Goal: Task Accomplishment & Management: Complete application form

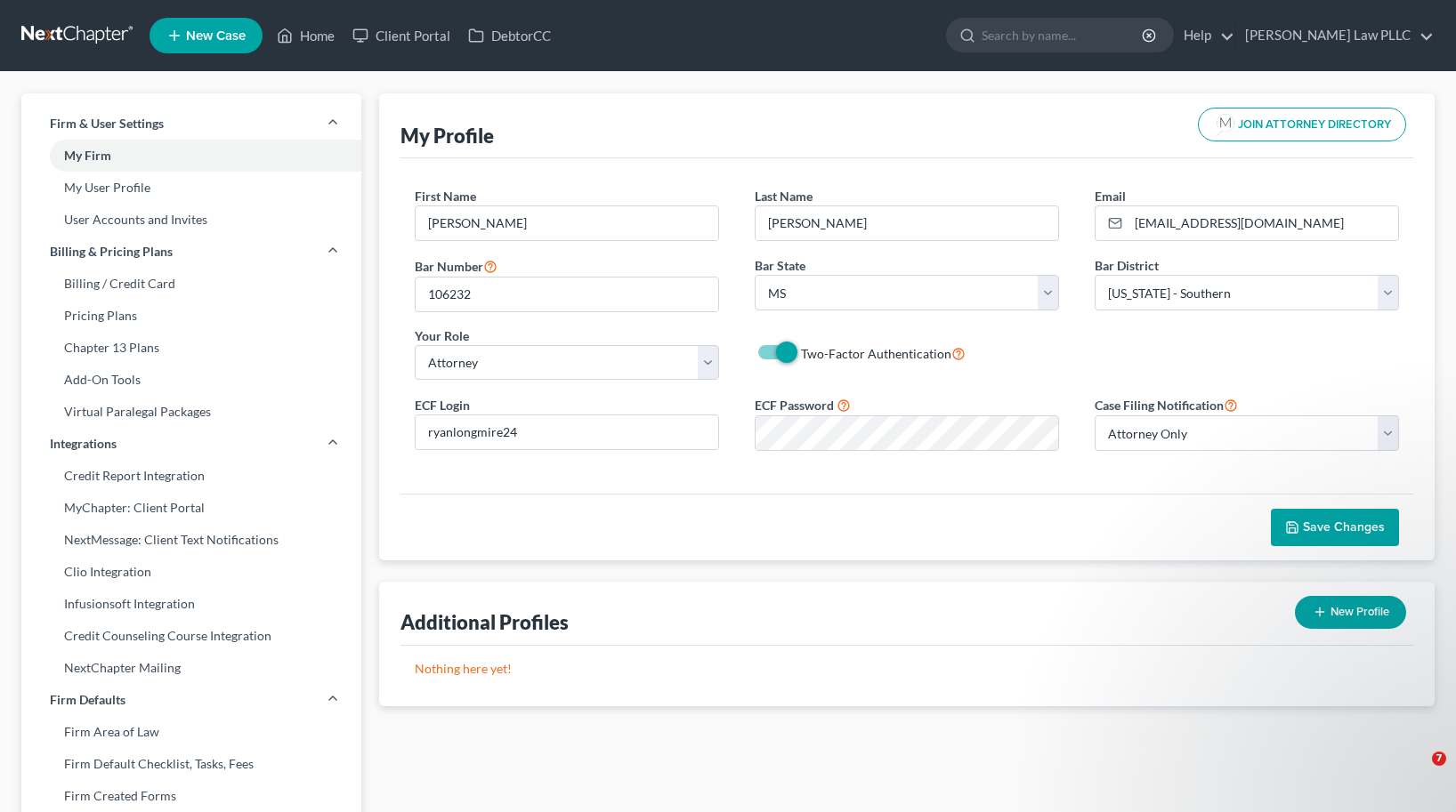
select select "25"
select select "44"
select select "attorney"
select select "0"
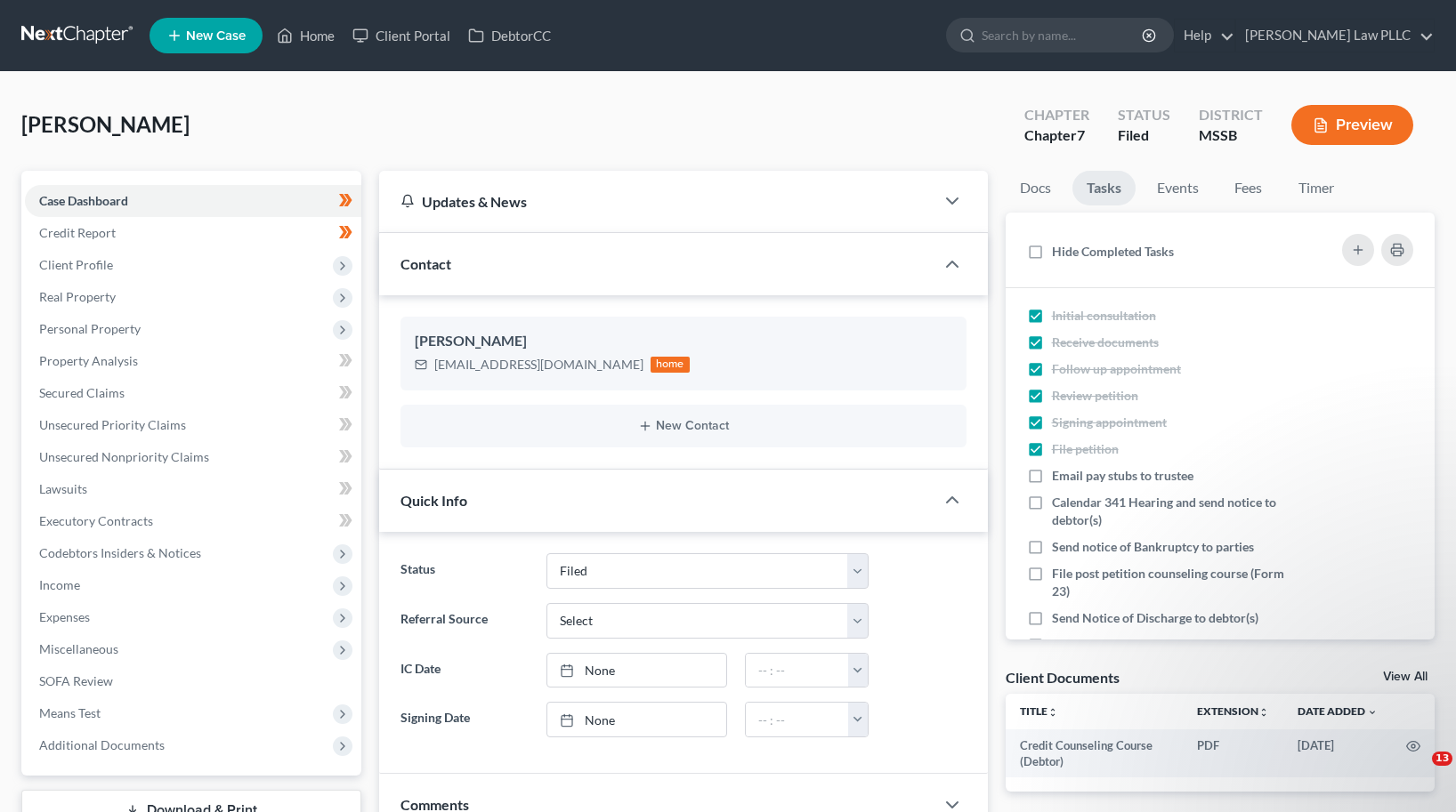
select select "6"
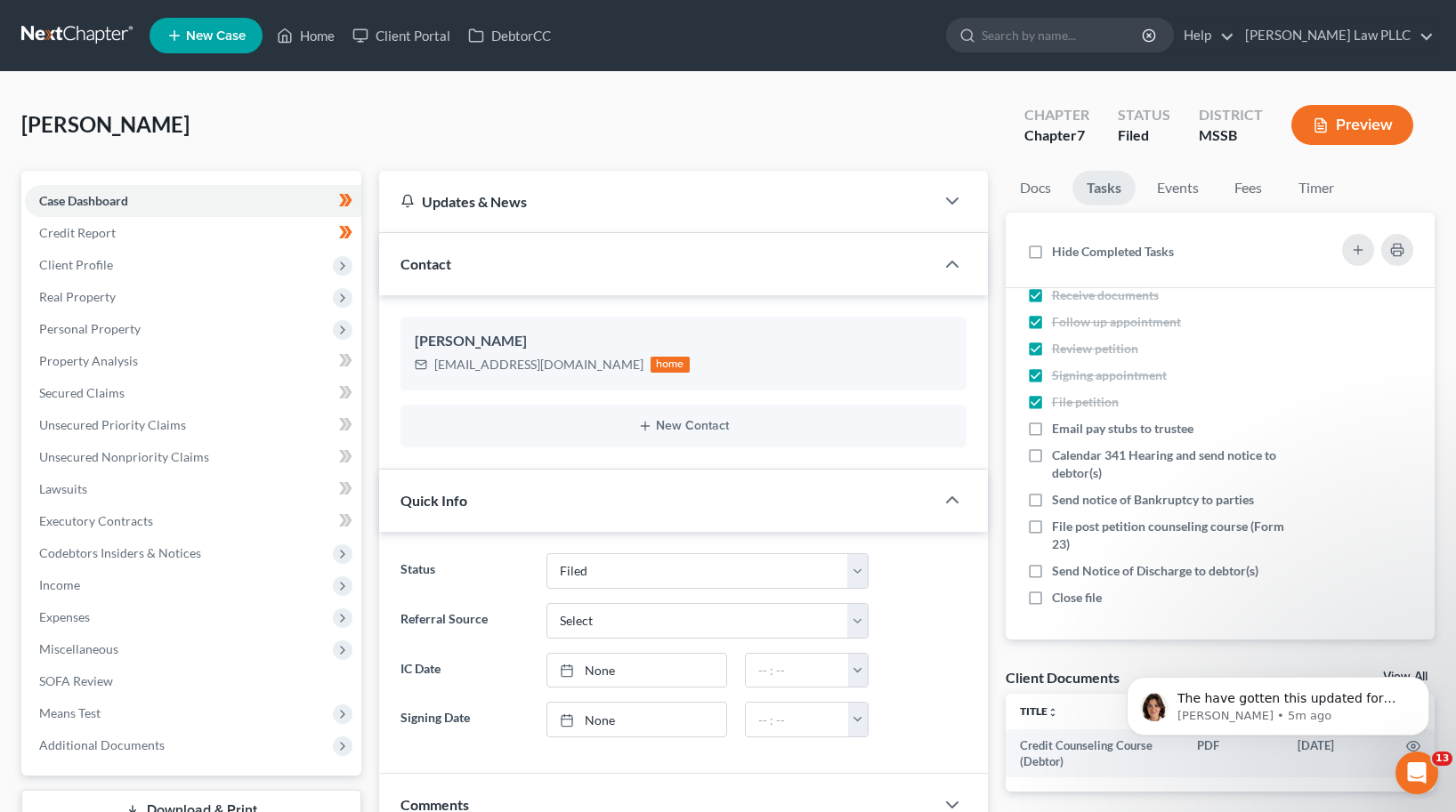
scroll to position [2273, 0]
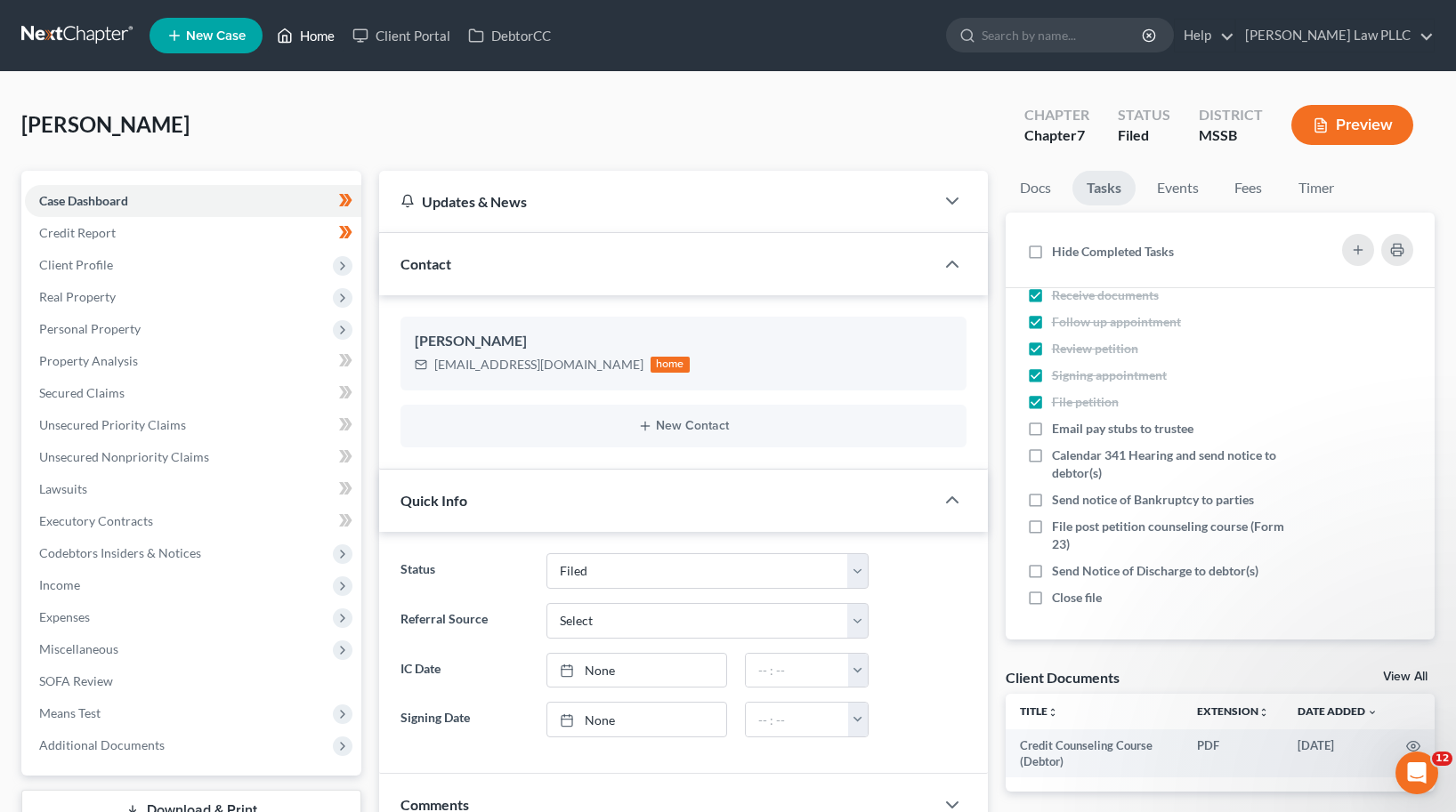
click at [309, 37] on link "Home" at bounding box center [305, 35] width 75 height 32
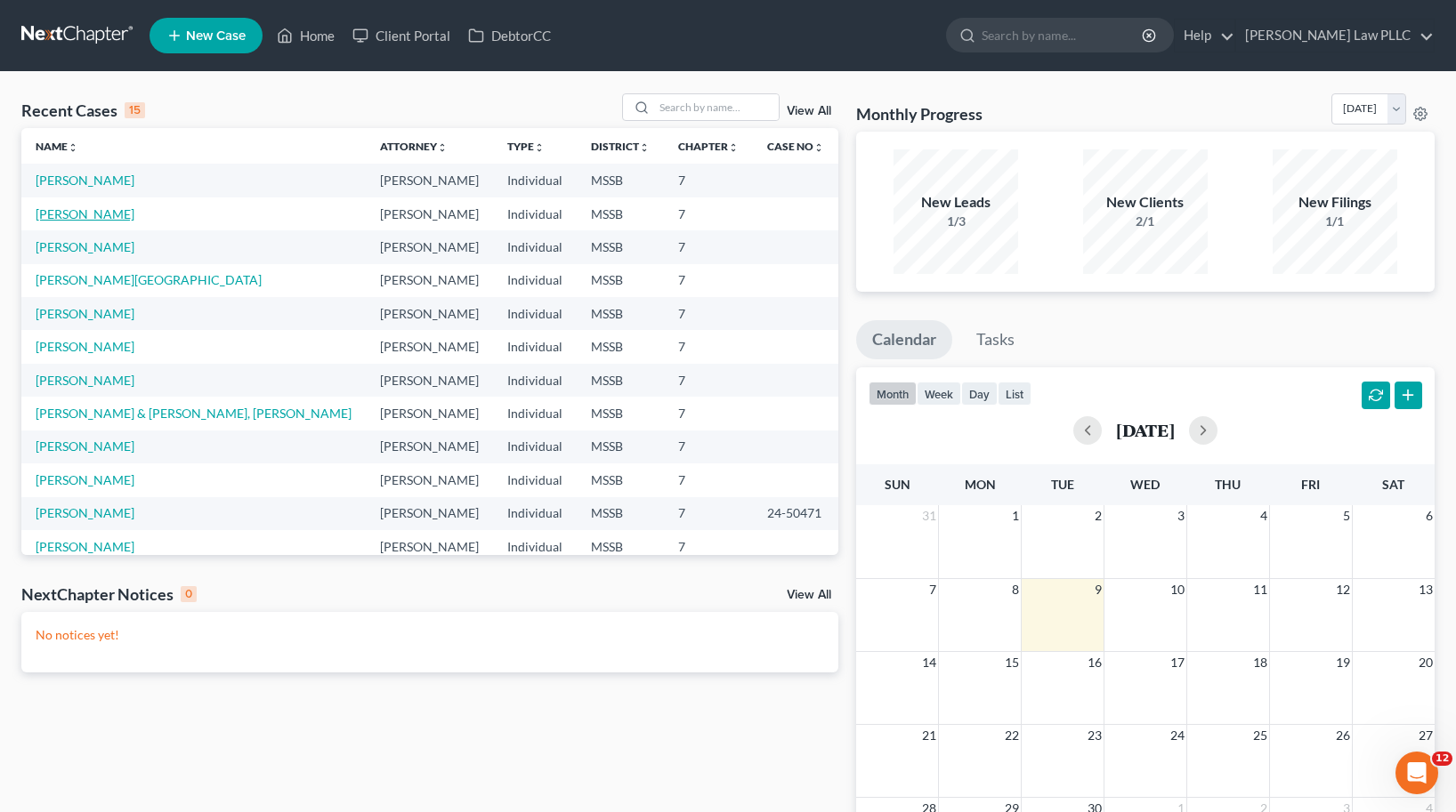
click at [80, 210] on link "Ponce, Tristan" at bounding box center [85, 214] width 99 height 15
select select "0"
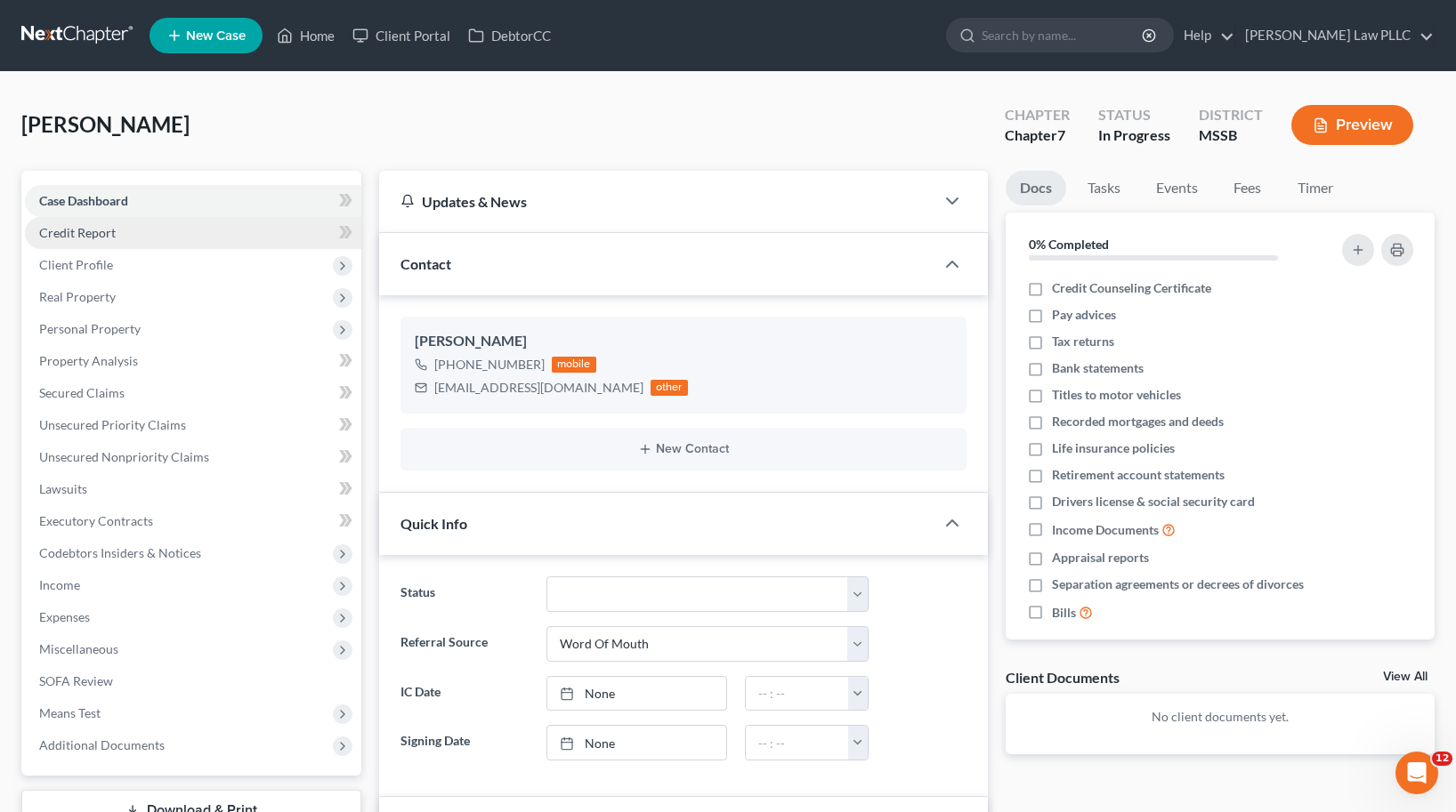
click at [96, 239] on span "Credit Report" at bounding box center [77, 233] width 76 height 15
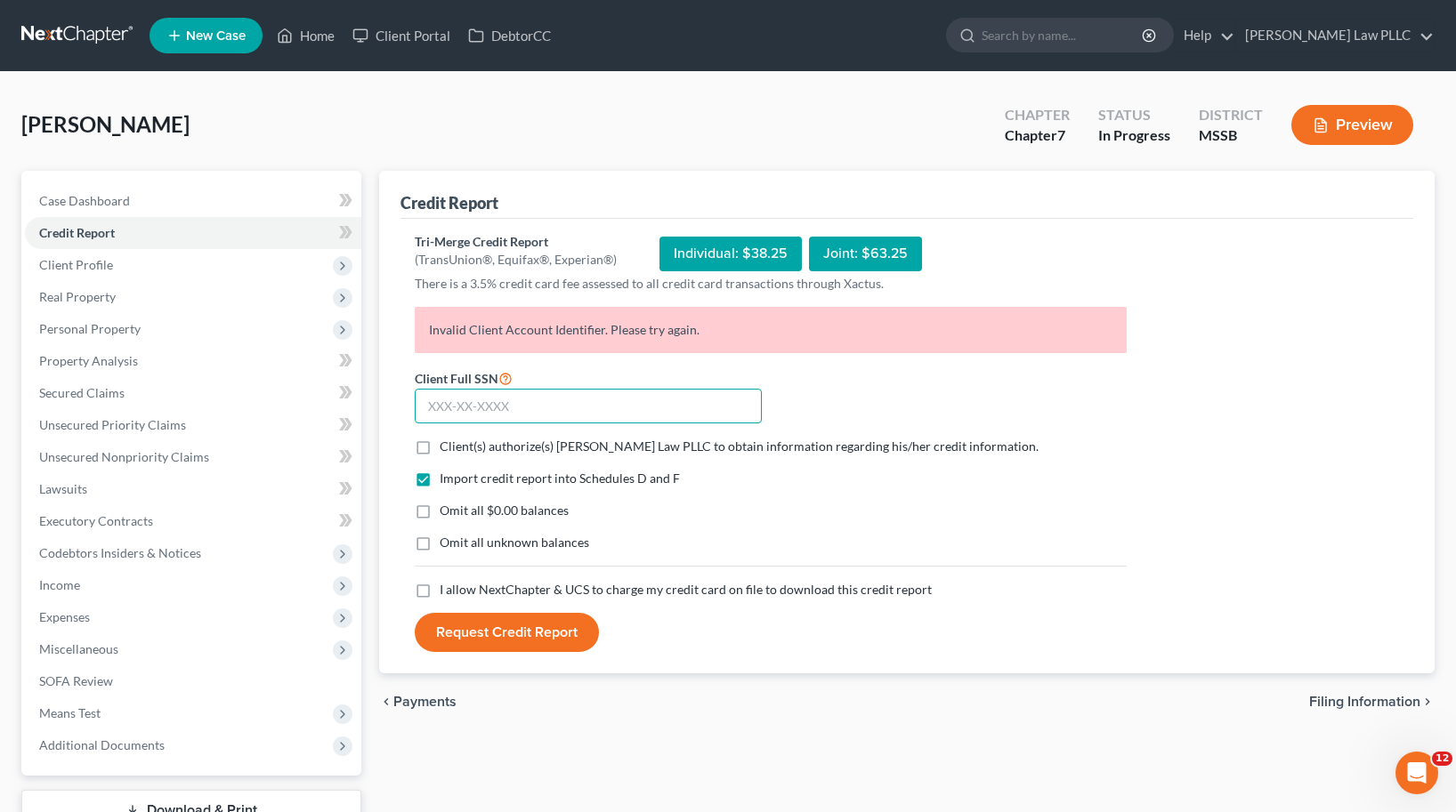
click at [500, 402] on input "text" at bounding box center [588, 406] width 347 height 36
type input "426-87-7393"
drag, startPoint x: 505, startPoint y: 458, endPoint x: 512, endPoint y: 444, distance: 15.7
click at [506, 457] on form "Client Full SSN * 426-87-7393 Client(s) authorize(s) Longmire Law PLLC to obtai…" at bounding box center [771, 510] width 730 height 286
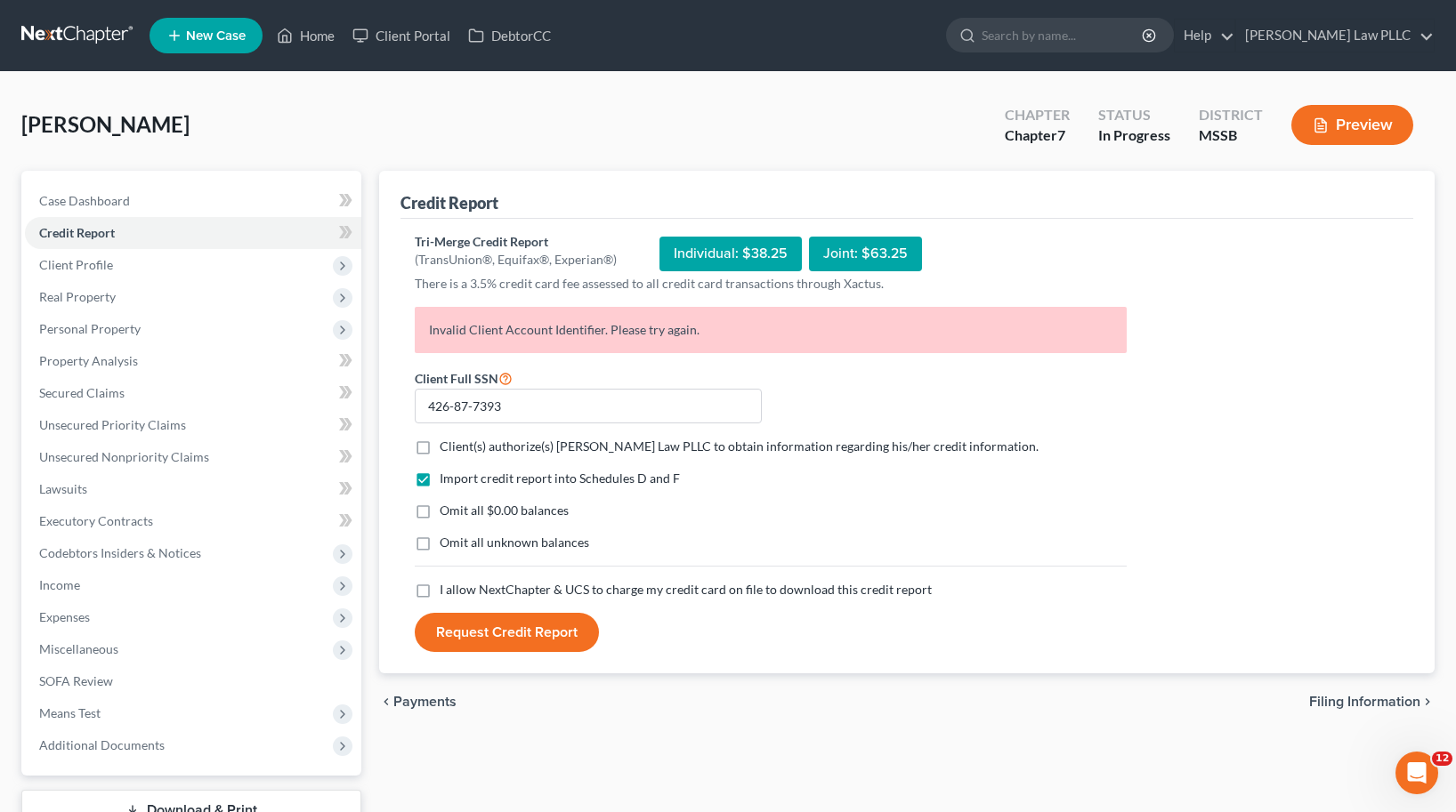
click at [512, 444] on span "Client(s) authorize(s) Longmire Law PLLC to obtain information regarding his/he…" at bounding box center [738, 445] width 599 height 15
click at [458, 444] on input "Client(s) authorize(s) Longmire Law PLLC to obtain information regarding his/he…" at bounding box center [452, 443] width 12 height 12
checkbox input "true"
click at [439, 588] on label "I allow NextChapter & UCS to charge my credit card on file to download this cre…" at bounding box center [685, 589] width 492 height 17
click at [447, 588] on input "I allow NextChapter & UCS to charge my credit card on file to download this cre…" at bounding box center [452, 587] width 12 height 12
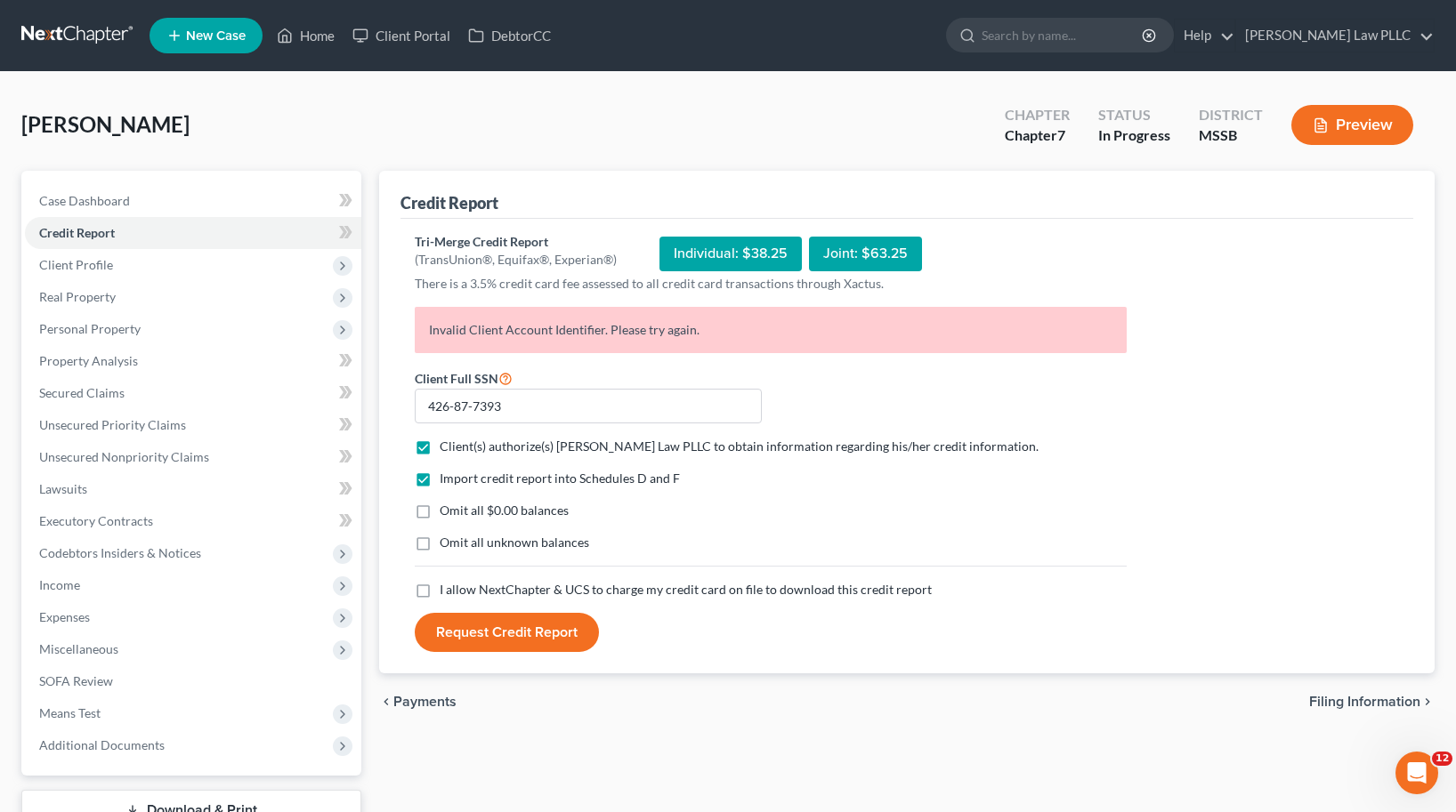
checkbox input "true"
drag, startPoint x: 449, startPoint y: 512, endPoint x: 469, endPoint y: 602, distance: 92.2
click at [449, 512] on span "Omit all $0.00 balances" at bounding box center [503, 510] width 129 height 15
click at [449, 512] on input "Omit all $0.00 balances" at bounding box center [452, 507] width 12 height 12
checkbox input "true"
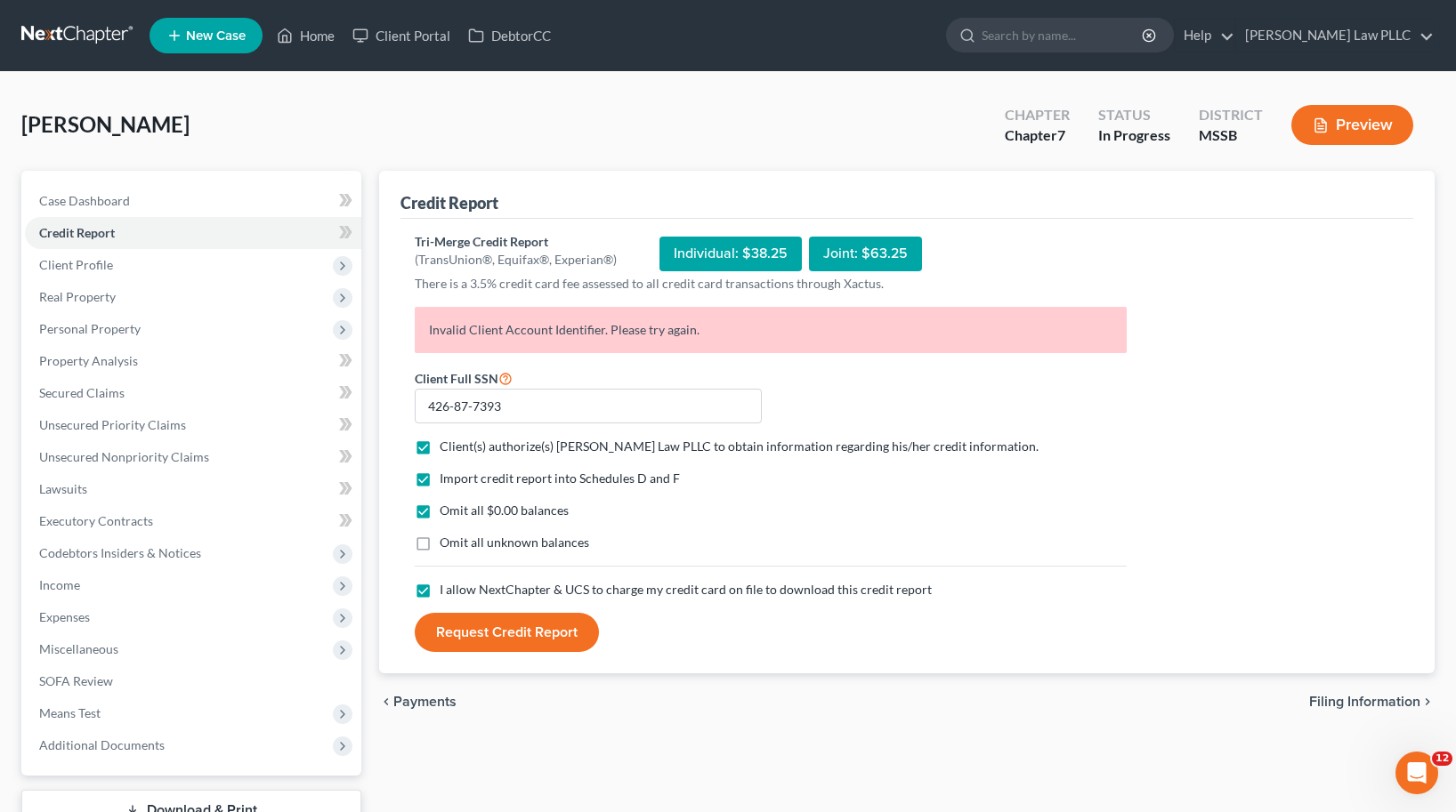
click at [475, 625] on button "Request Credit Report" at bounding box center [506, 632] width 184 height 39
click at [1402, 38] on link "[PERSON_NAME] Law PLLC" at bounding box center [1334, 35] width 197 height 32
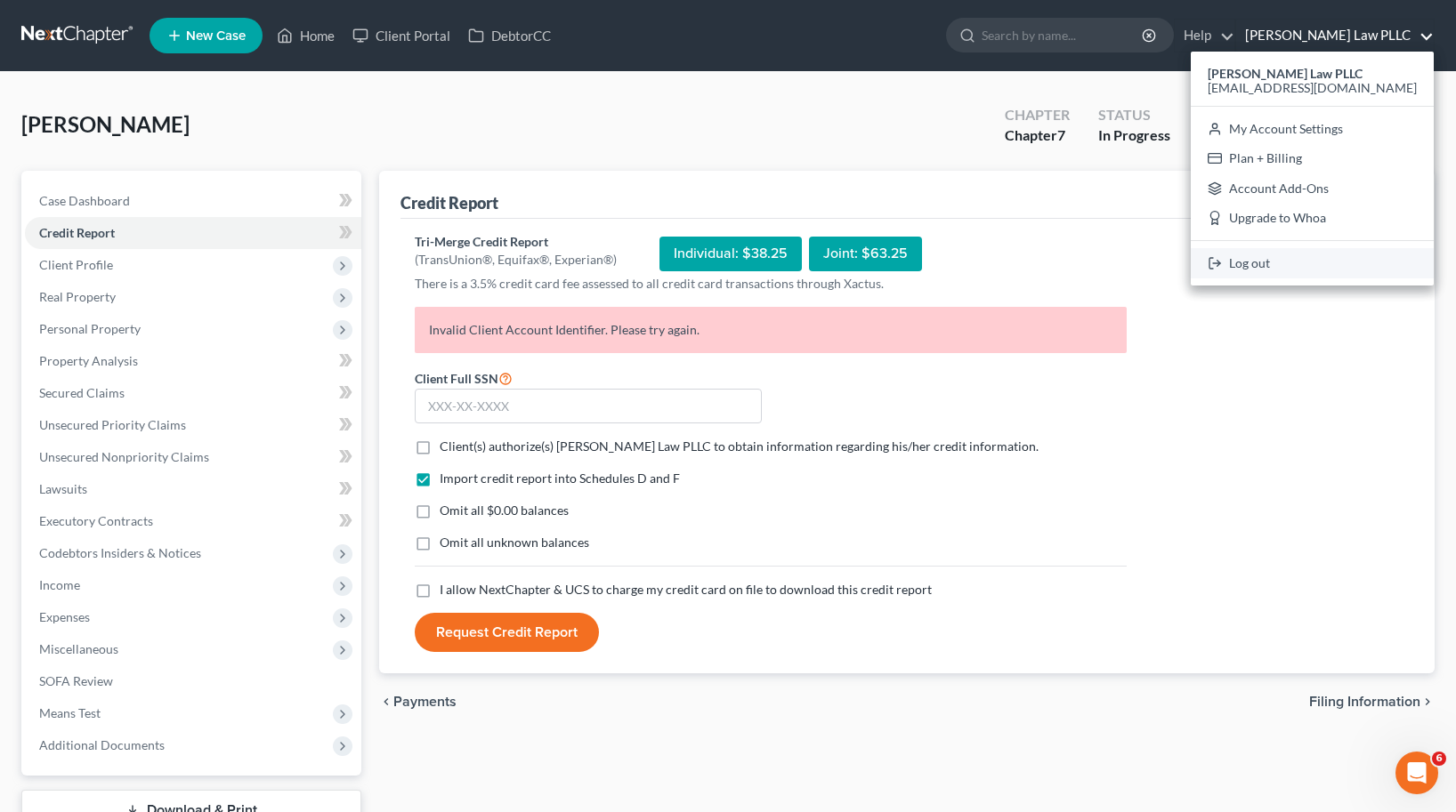
click at [1313, 260] on link "Log out" at bounding box center [1312, 263] width 243 height 30
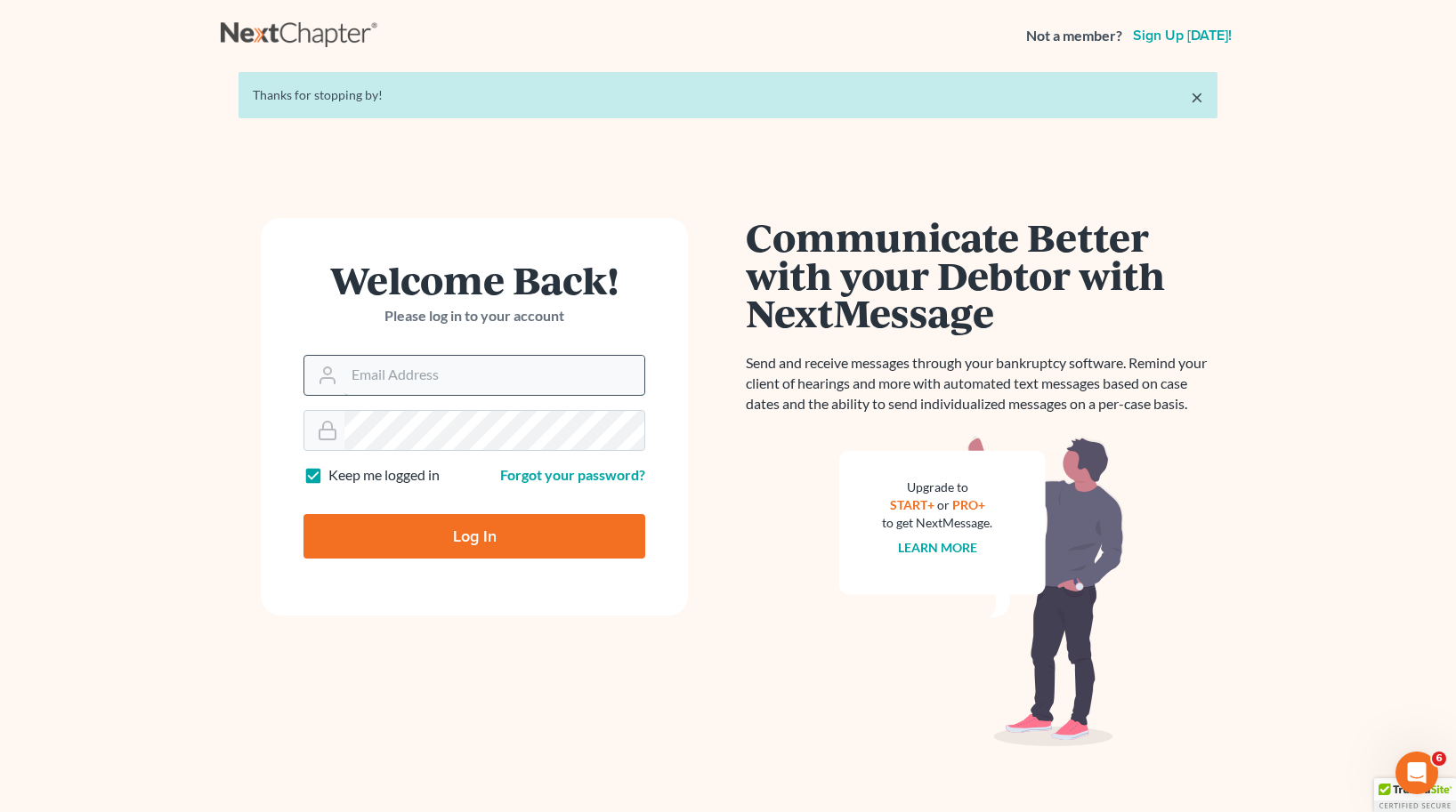
drag, startPoint x: 436, startPoint y: 370, endPoint x: 450, endPoint y: 390, distance: 24.4
click at [436, 370] on input "Email Address" at bounding box center [494, 375] width 300 height 39
type input "[EMAIL_ADDRESS][DOMAIN_NAME]"
click at [436, 536] on input "Log In" at bounding box center [474, 536] width 342 height 45
type input "Thinking..."
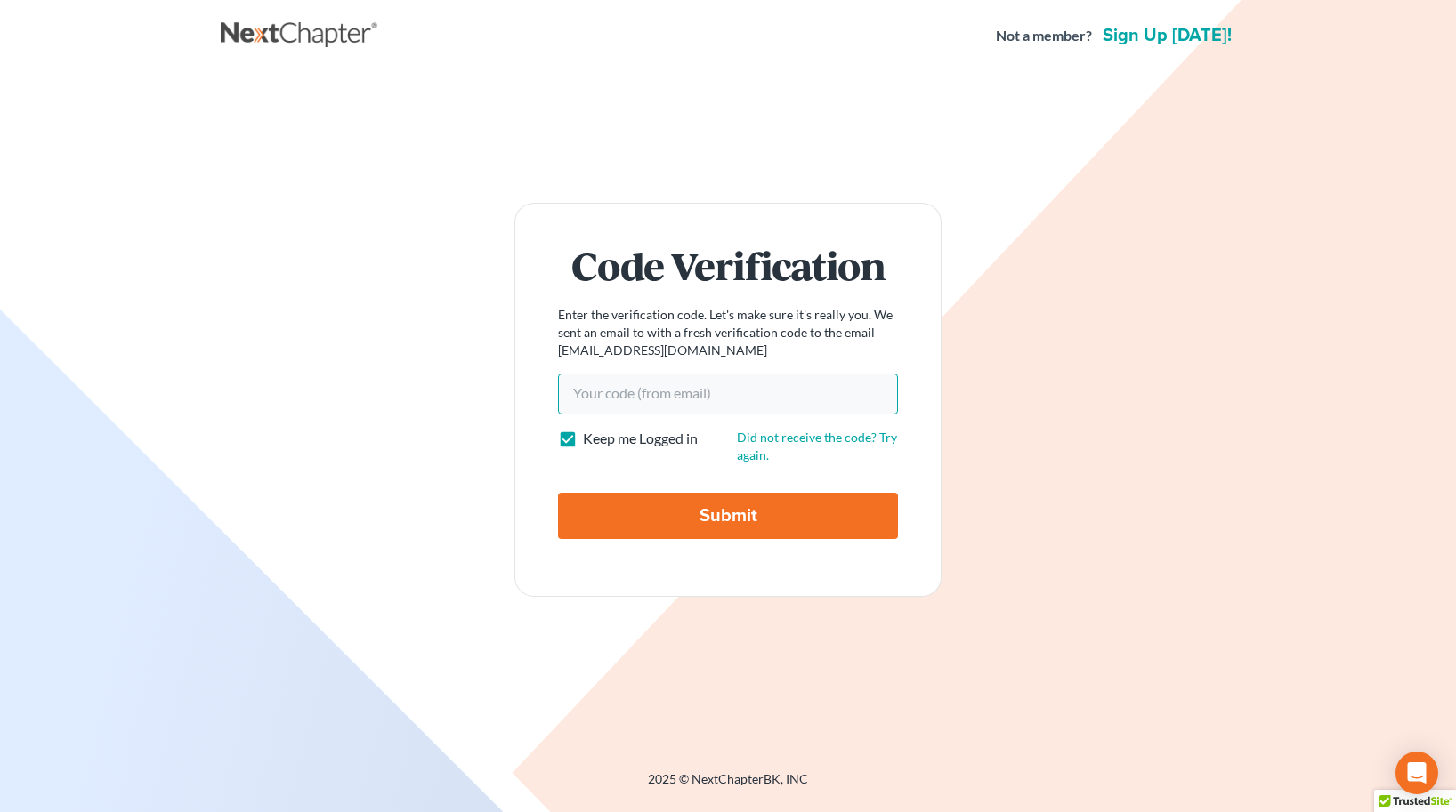
drag, startPoint x: 770, startPoint y: 382, endPoint x: 771, endPoint y: 368, distance: 14.0
click at [770, 381] on input "Your code(from email)" at bounding box center [728, 394] width 340 height 41
paste input "08a887"
type input "08a887"
click at [627, 505] on input "Submit" at bounding box center [728, 516] width 340 height 46
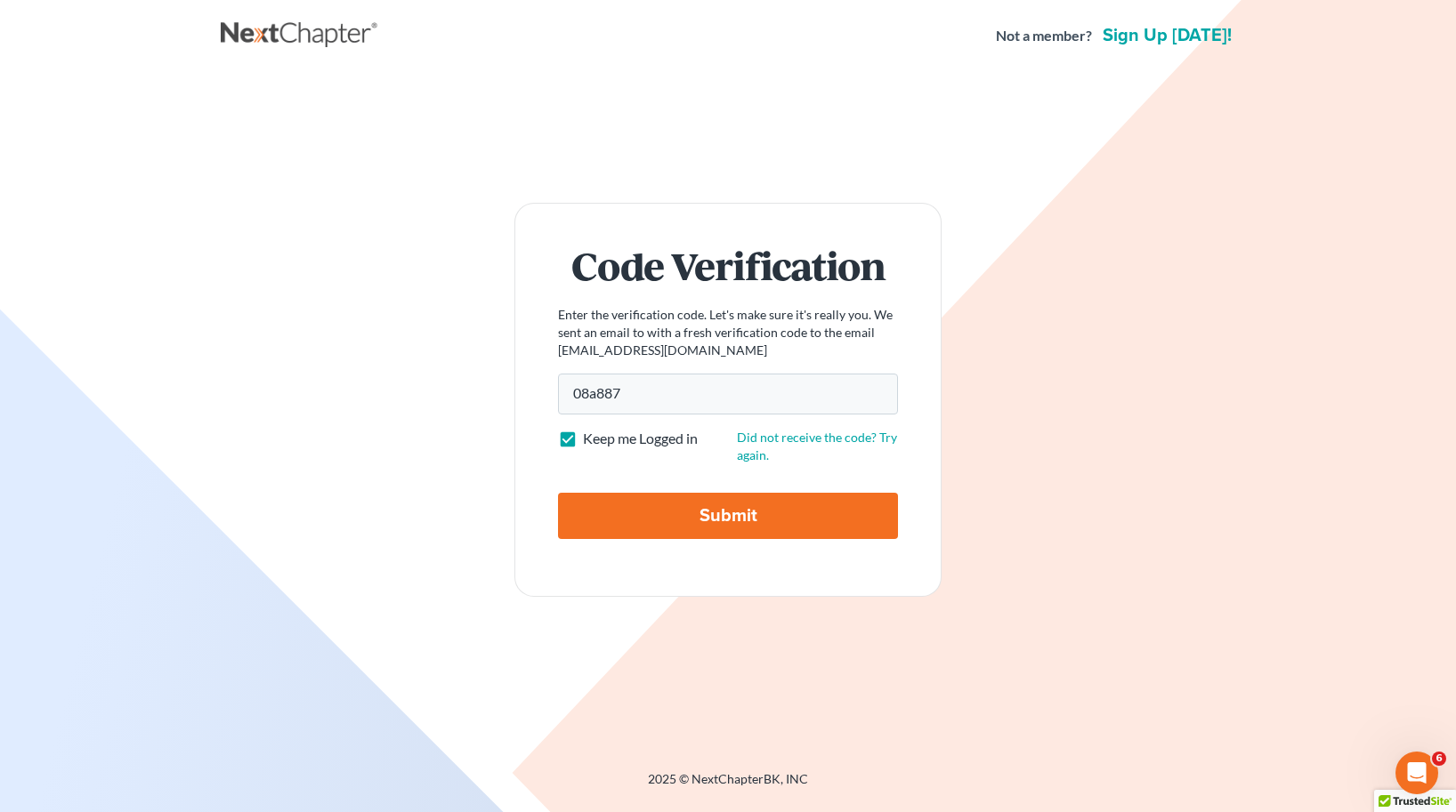
type input "Thinking..."
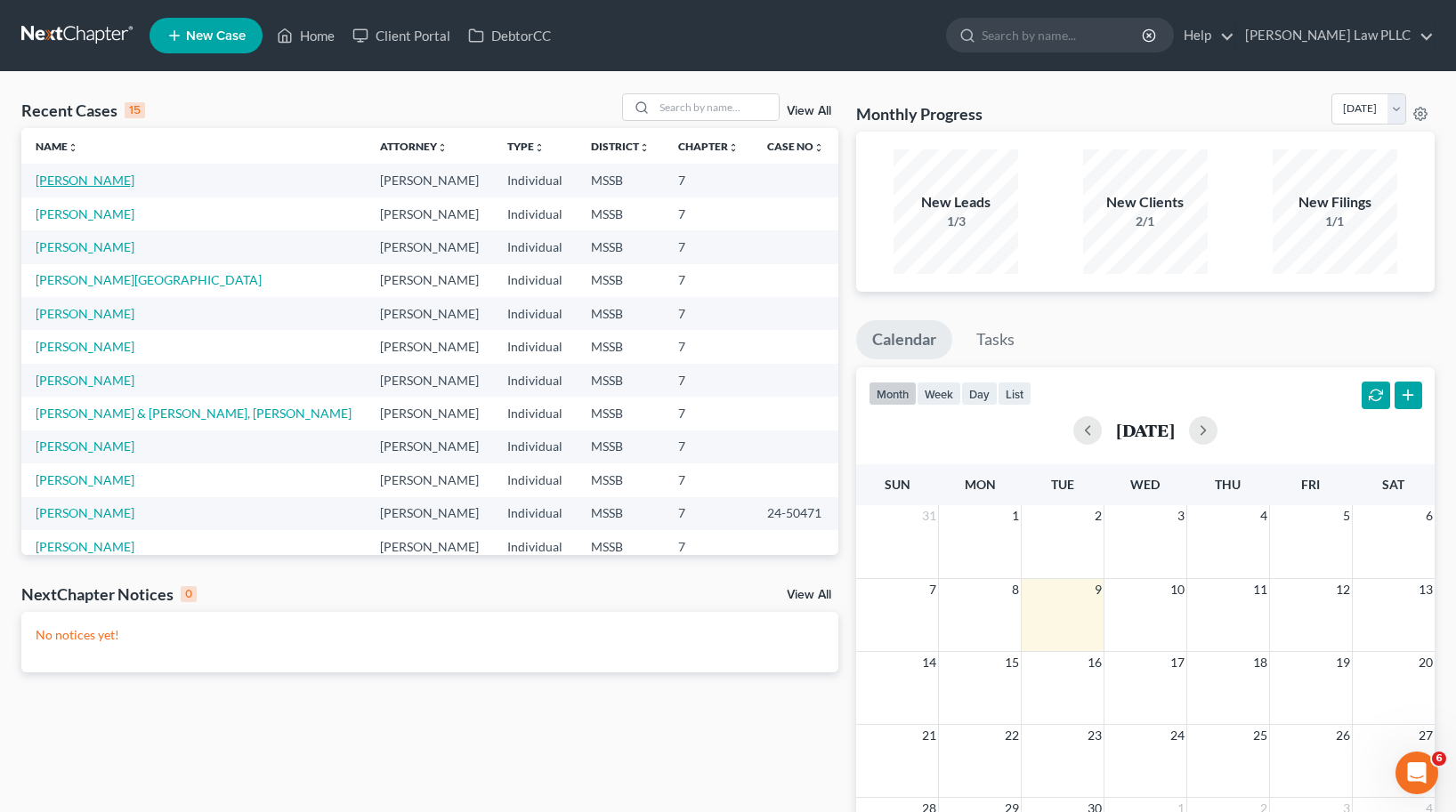
click at [79, 179] on link "[PERSON_NAME]" at bounding box center [85, 180] width 99 height 15
select select "0"
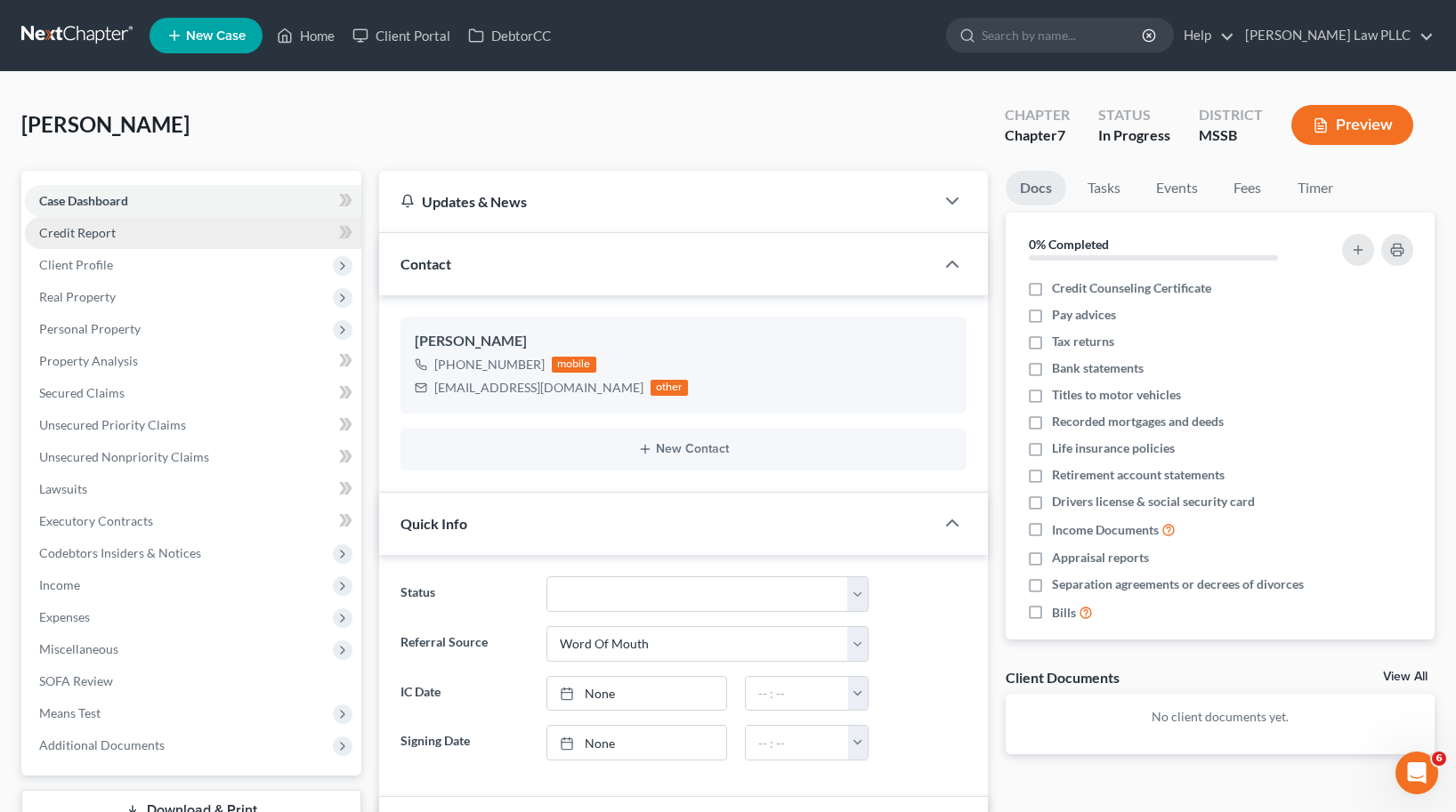
click at [93, 226] on span "Credit Report" at bounding box center [77, 233] width 76 height 15
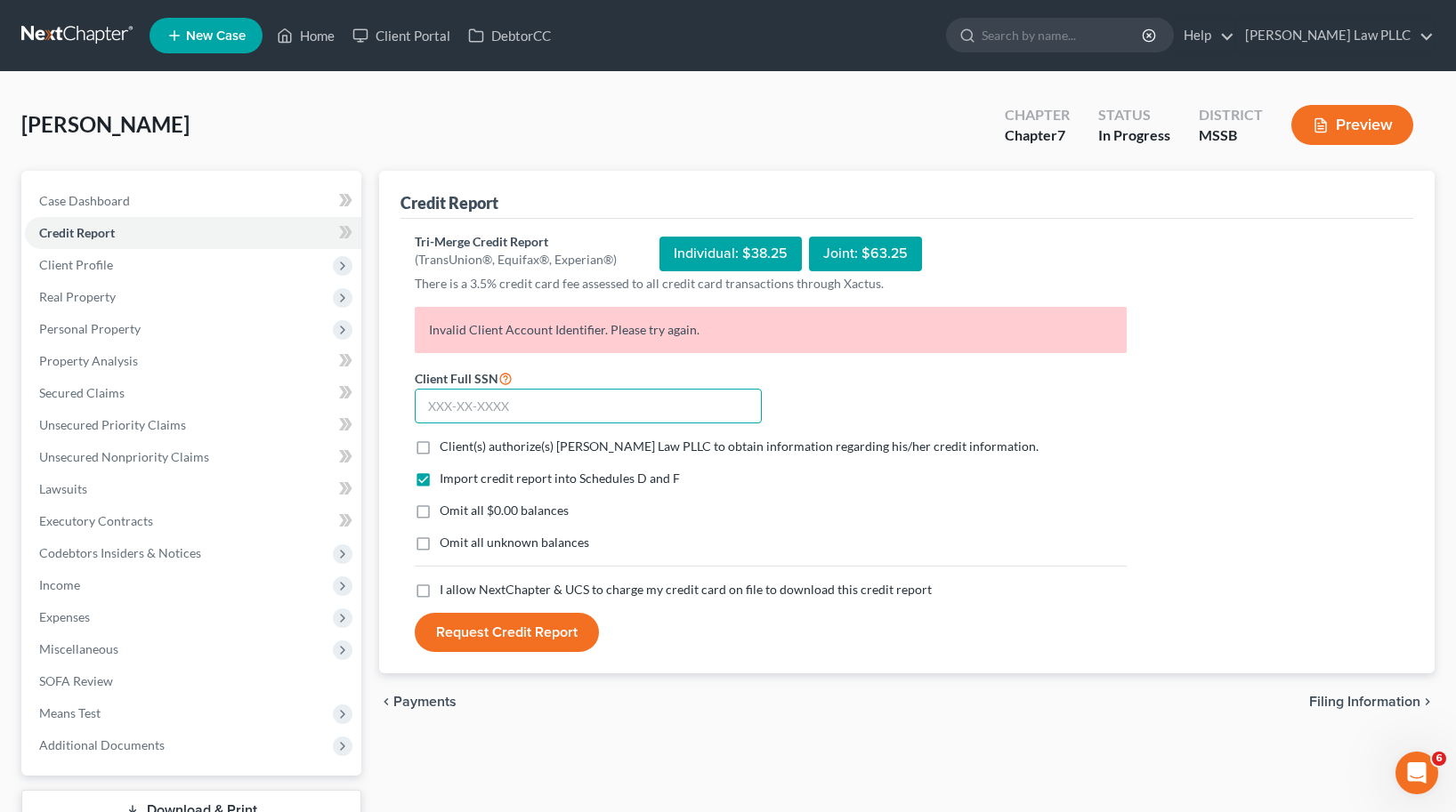
click at [492, 401] on input "text" at bounding box center [588, 406] width 347 height 36
click at [439, 444] on label "Client(s) authorize(s) Longmire Law PLLC to obtain information regarding his/he…" at bounding box center [738, 445] width 599 height 17
click at [447, 444] on input "Client(s) authorize(s) Longmire Law PLLC to obtain information regarding his/he…" at bounding box center [452, 443] width 12 height 12
checkbox input "true"
drag, startPoint x: 426, startPoint y: 595, endPoint x: 425, endPoint y: 542, distance: 53.0
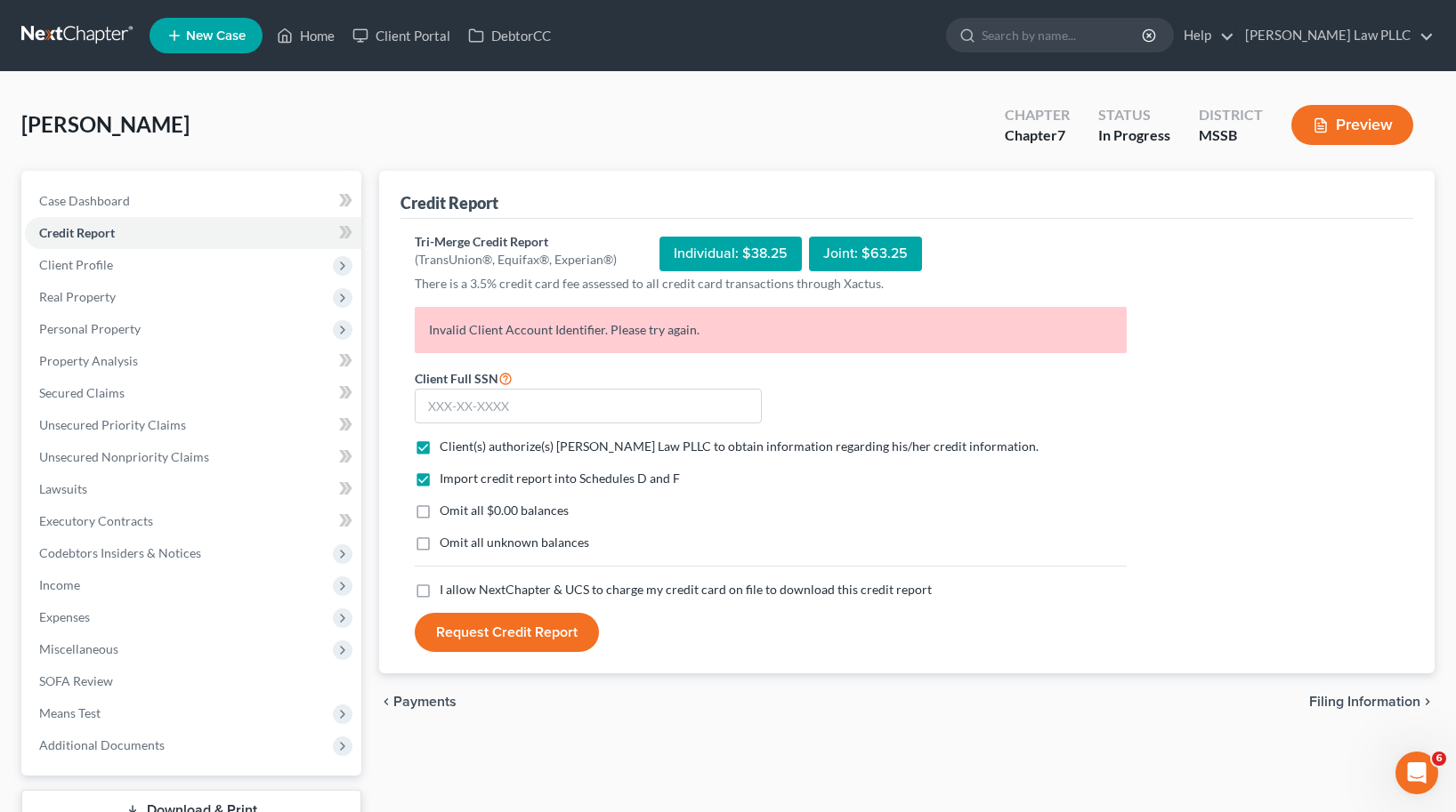
click at [439, 589] on label "I allow NextChapter & UCS to charge my credit card on file to download this cre…" at bounding box center [685, 589] width 492 height 17
click at [447, 589] on input "I allow NextChapter & UCS to charge my credit card on file to download this cre…" at bounding box center [452, 587] width 12 height 12
checkbox input "true"
click at [439, 508] on label "Omit all $0.00 balances" at bounding box center [503, 510] width 129 height 17
click at [447, 508] on input "Omit all $0.00 balances" at bounding box center [452, 507] width 12 height 12
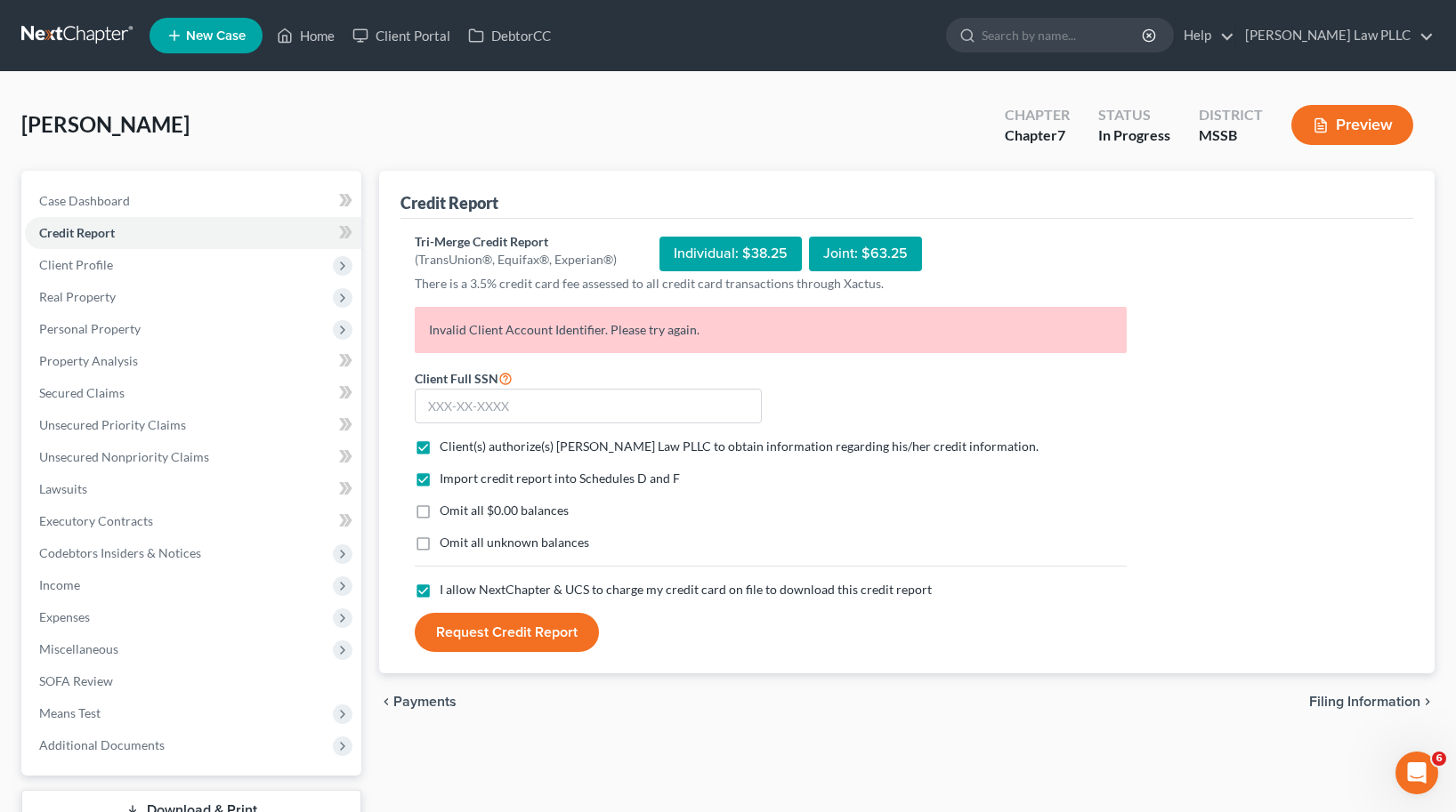
checkbox input "true"
click at [533, 402] on input "text" at bounding box center [588, 406] width 347 height 36
click at [535, 394] on input "text" at bounding box center [588, 406] width 347 height 36
type input "426-87-7393"
click at [507, 636] on button "Request Credit Report" at bounding box center [506, 632] width 184 height 39
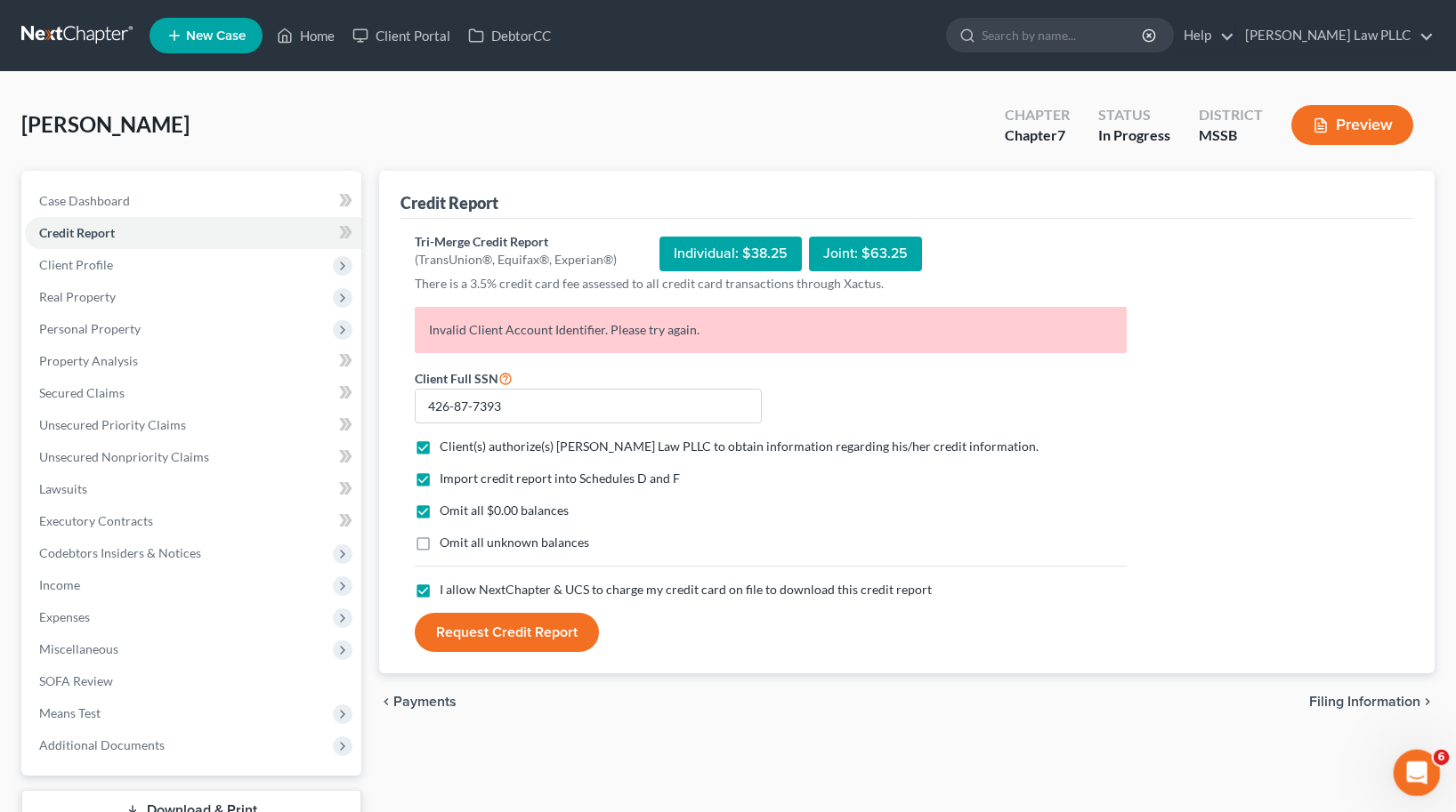
click at [1429, 780] on div "Open Intercom Messenger" at bounding box center [1414, 770] width 59 height 59
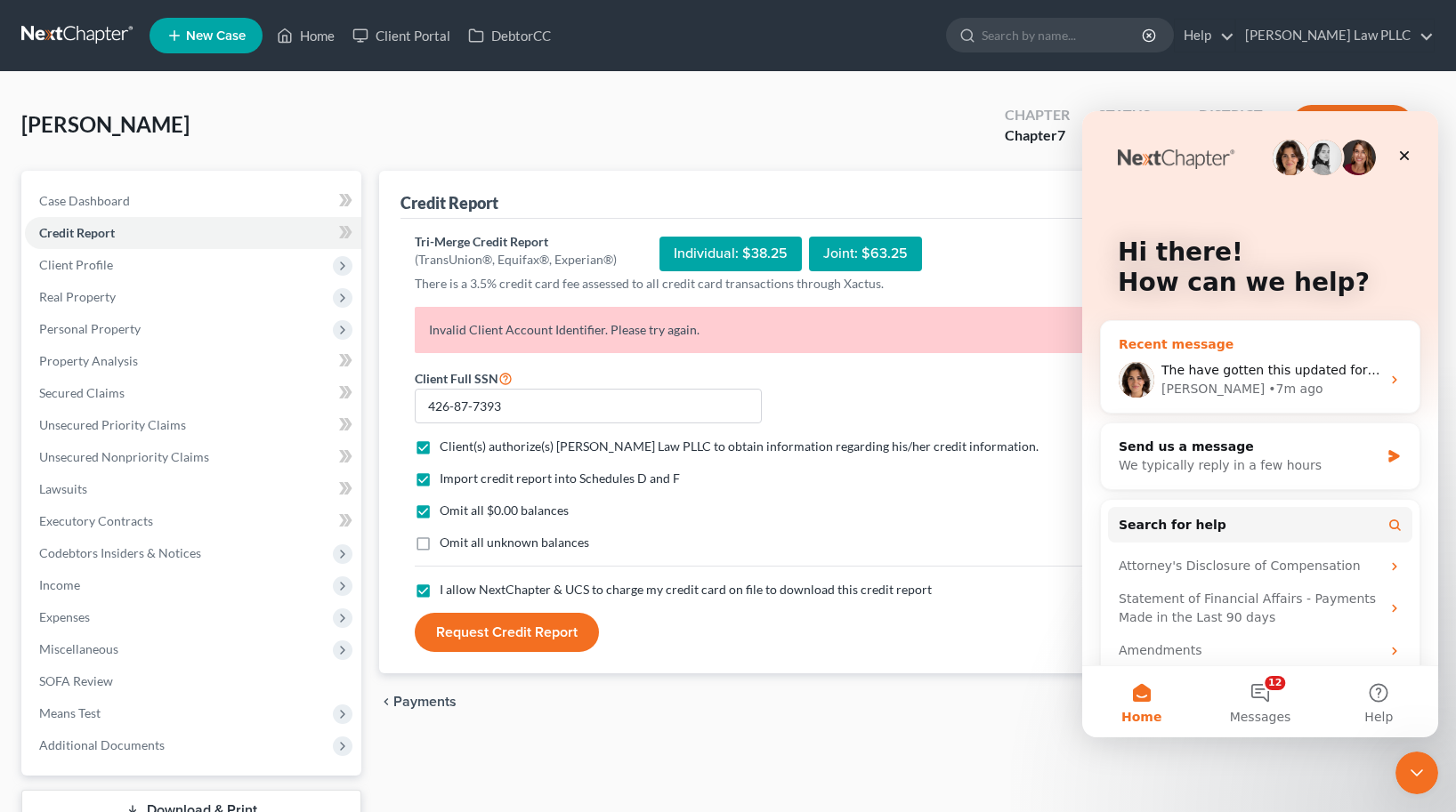
click at [1272, 366] on span "The have gotten this updated for you Ryan. Please let me know if it worked this…" at bounding box center [1465, 370] width 607 height 15
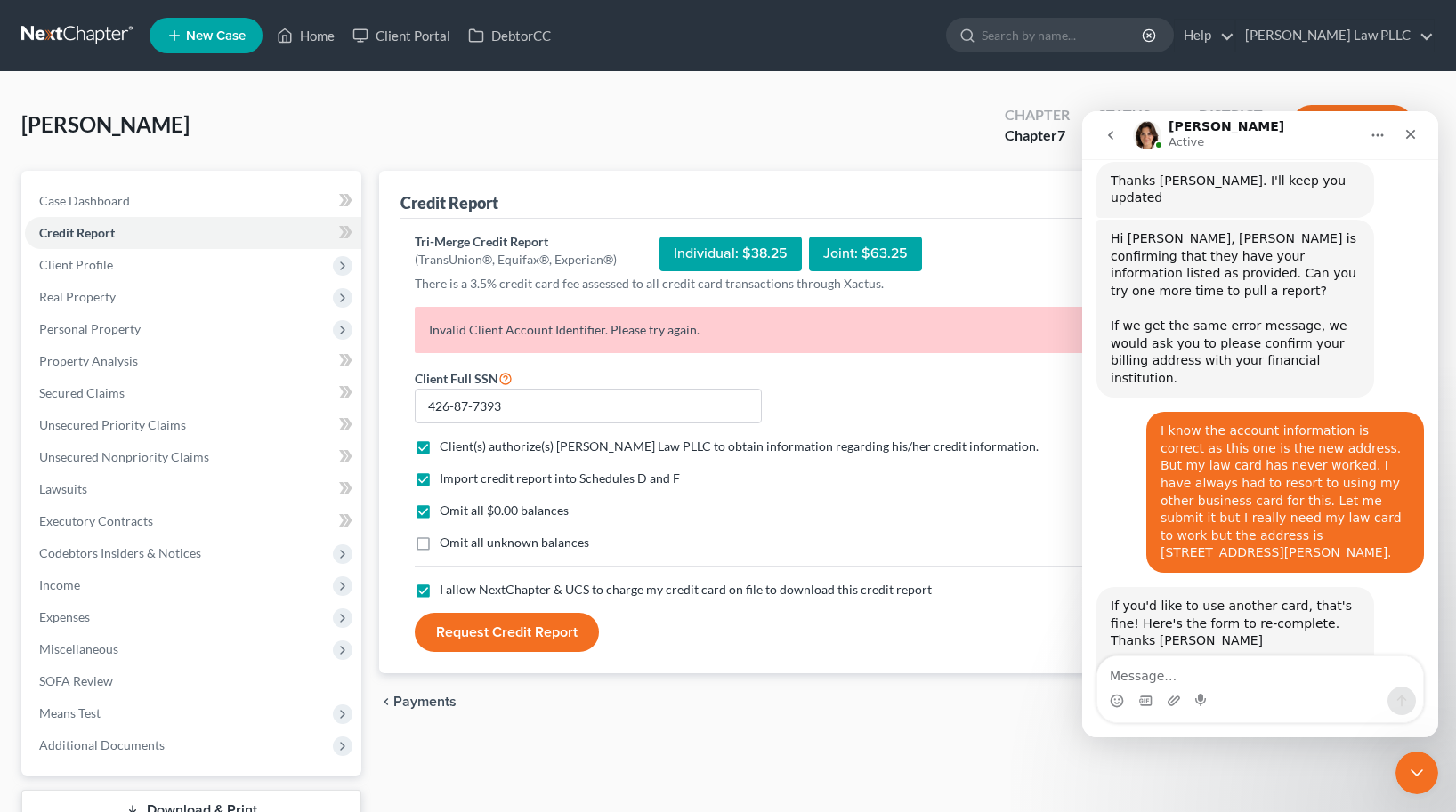
scroll to position [2273, 0]
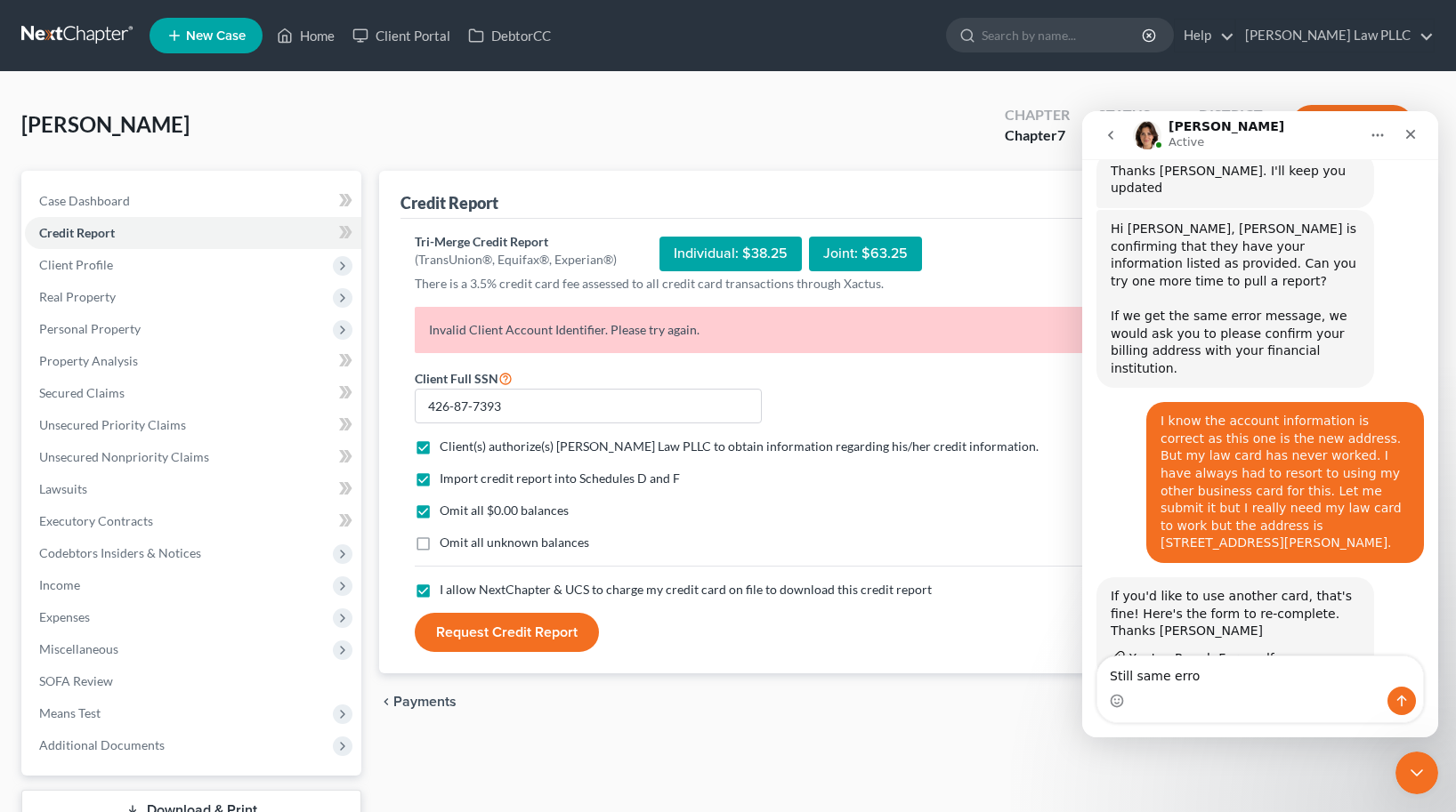
type textarea "Still same error"
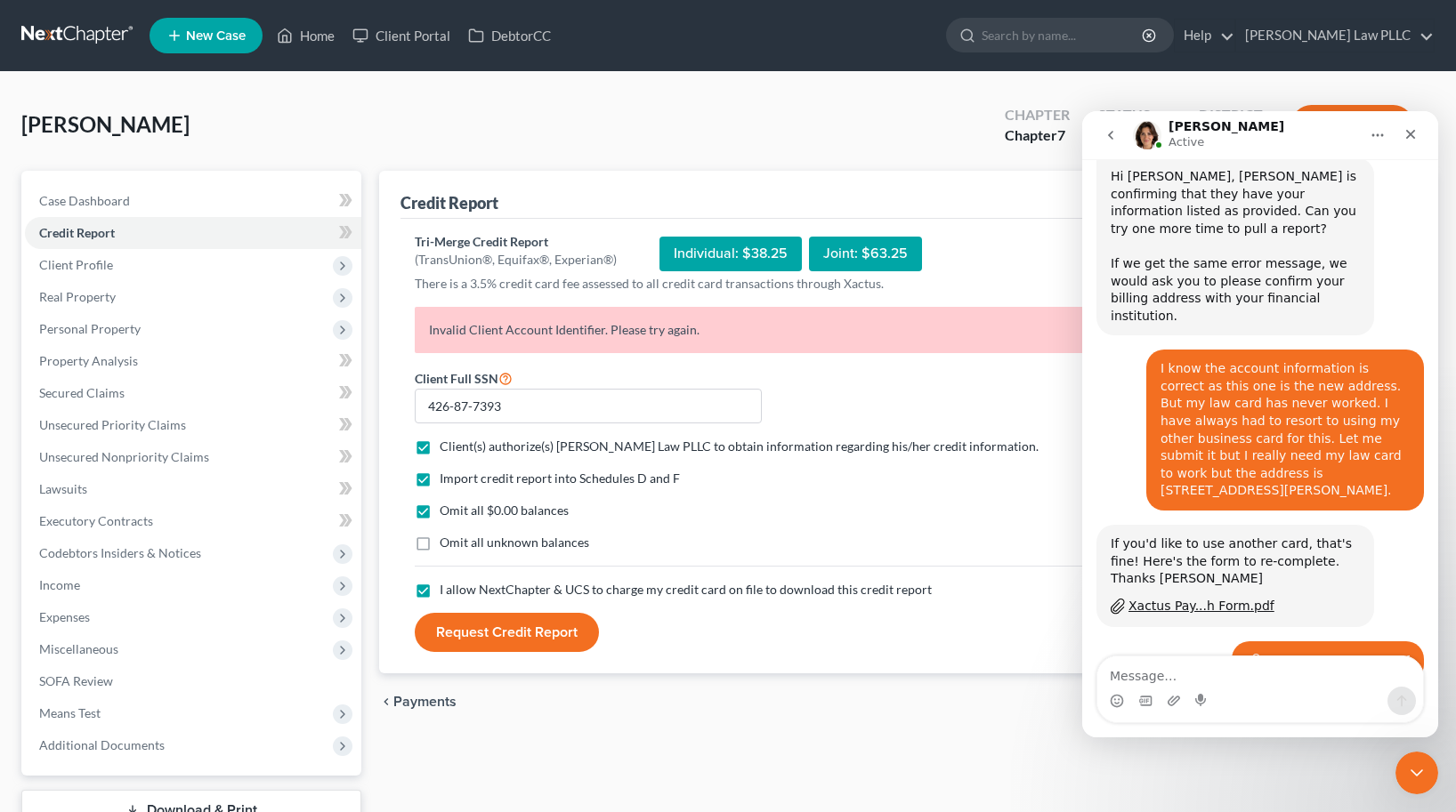
scroll to position [18, 0]
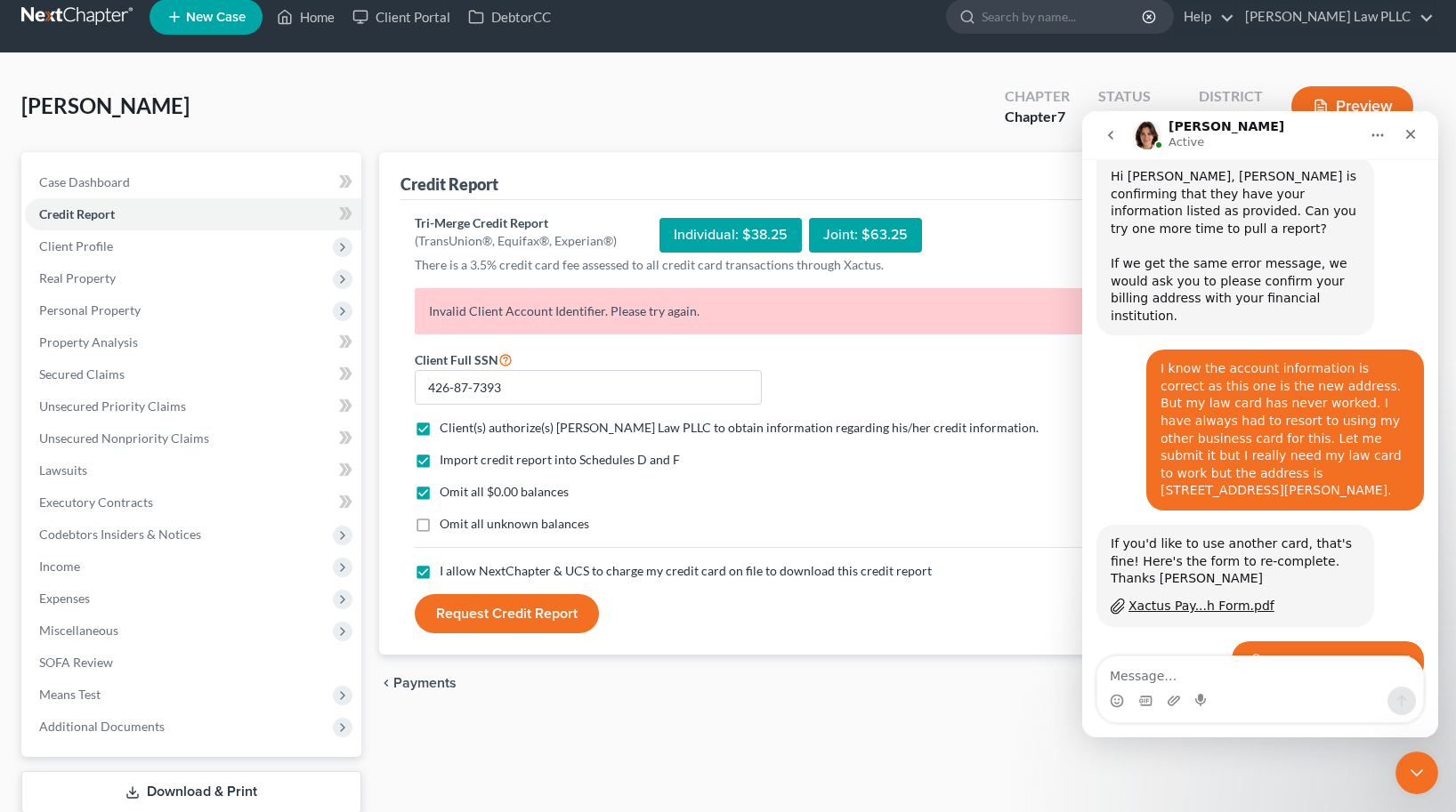
click at [507, 620] on button "Request Credit Report" at bounding box center [506, 613] width 184 height 39
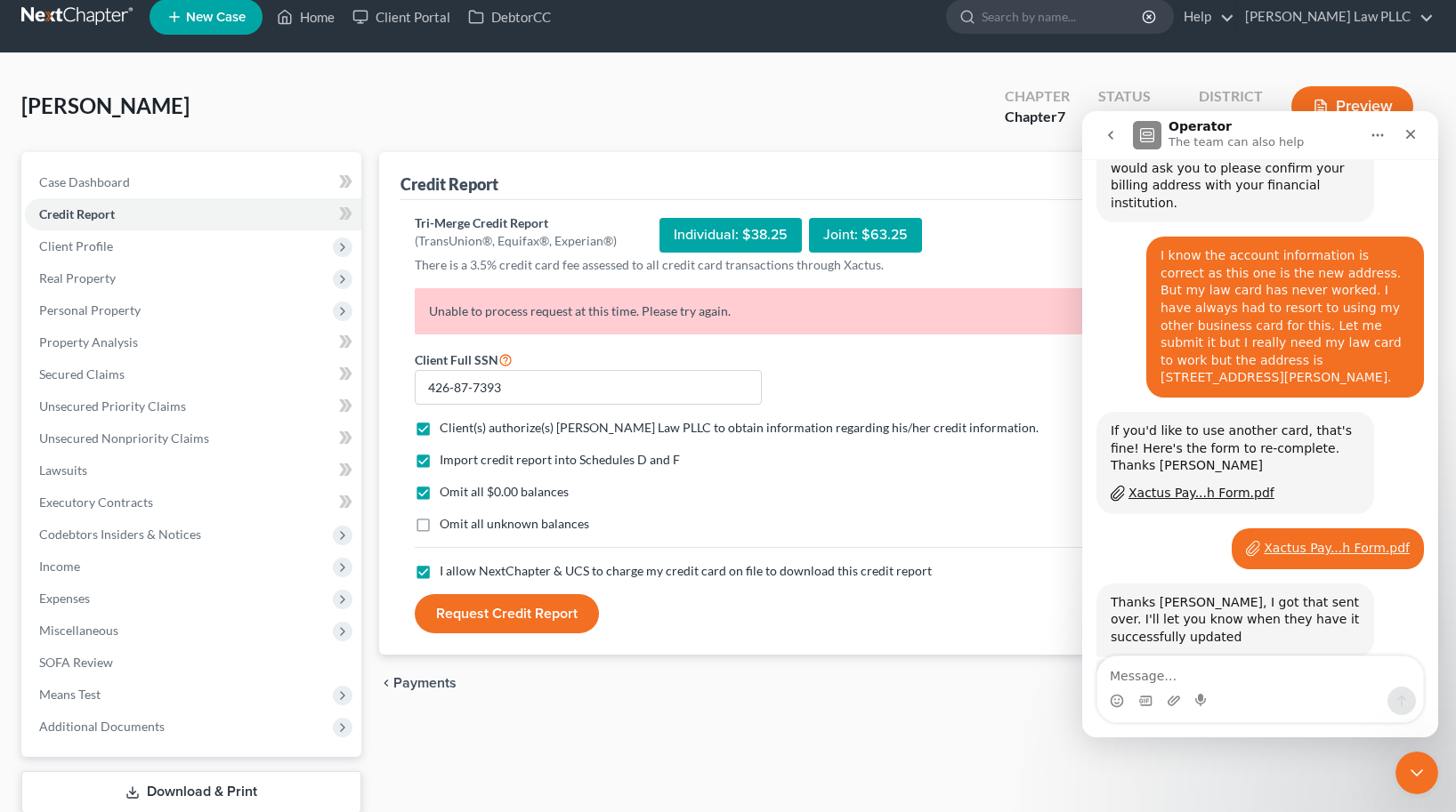
scroll to position [2448, 0]
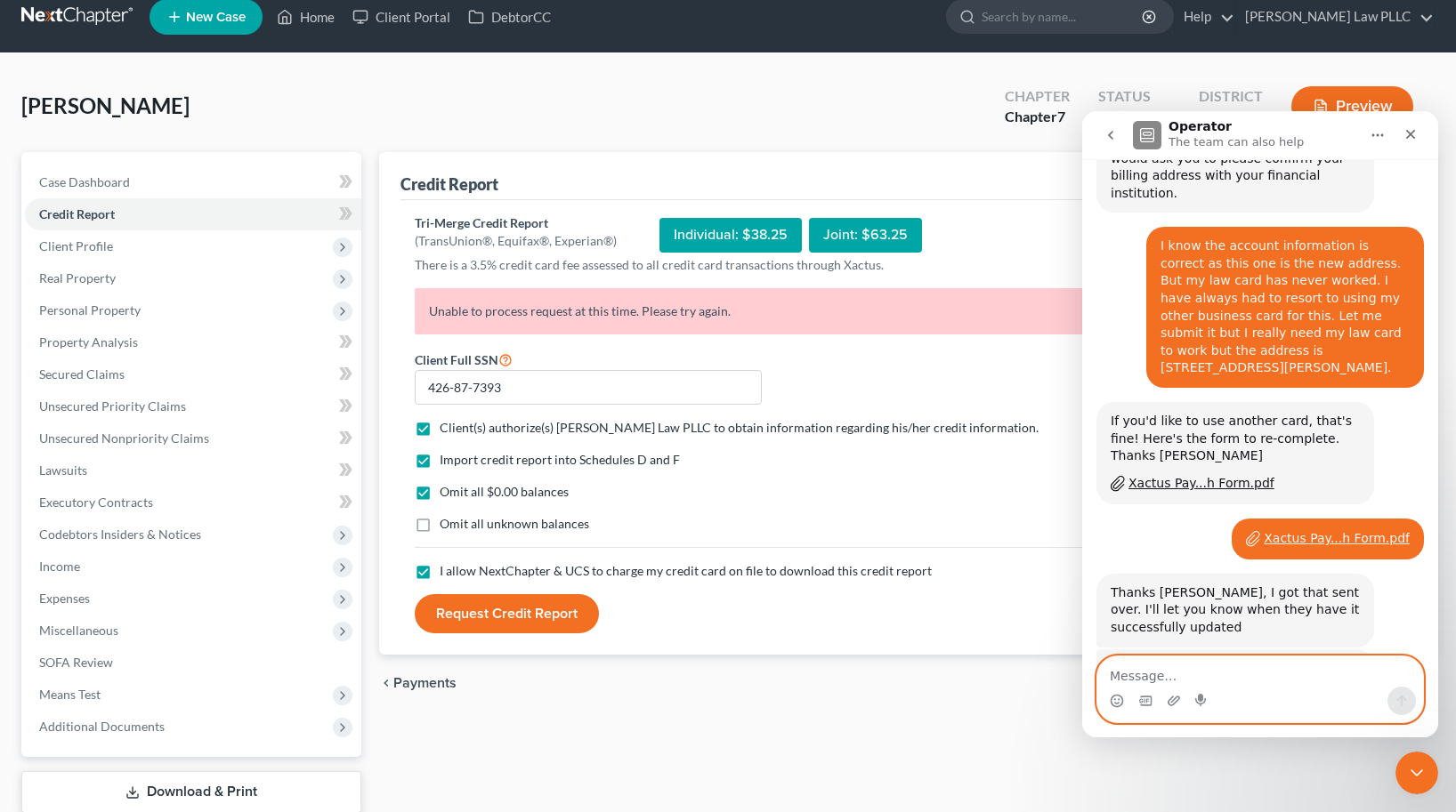
click at [1220, 671] on textarea "Message…" at bounding box center [1260, 671] width 325 height 30
type textarea "a"
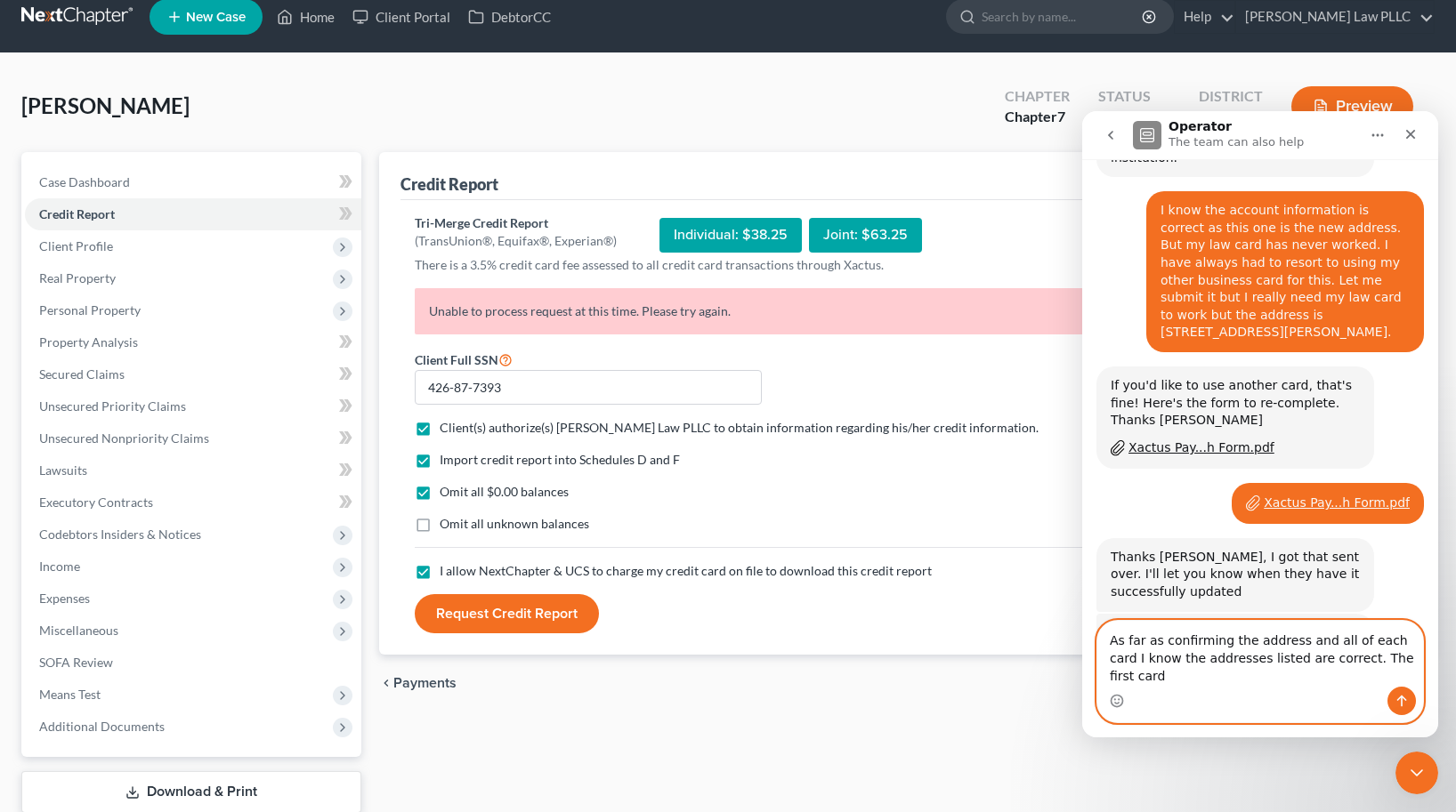
scroll to position [2465, 0]
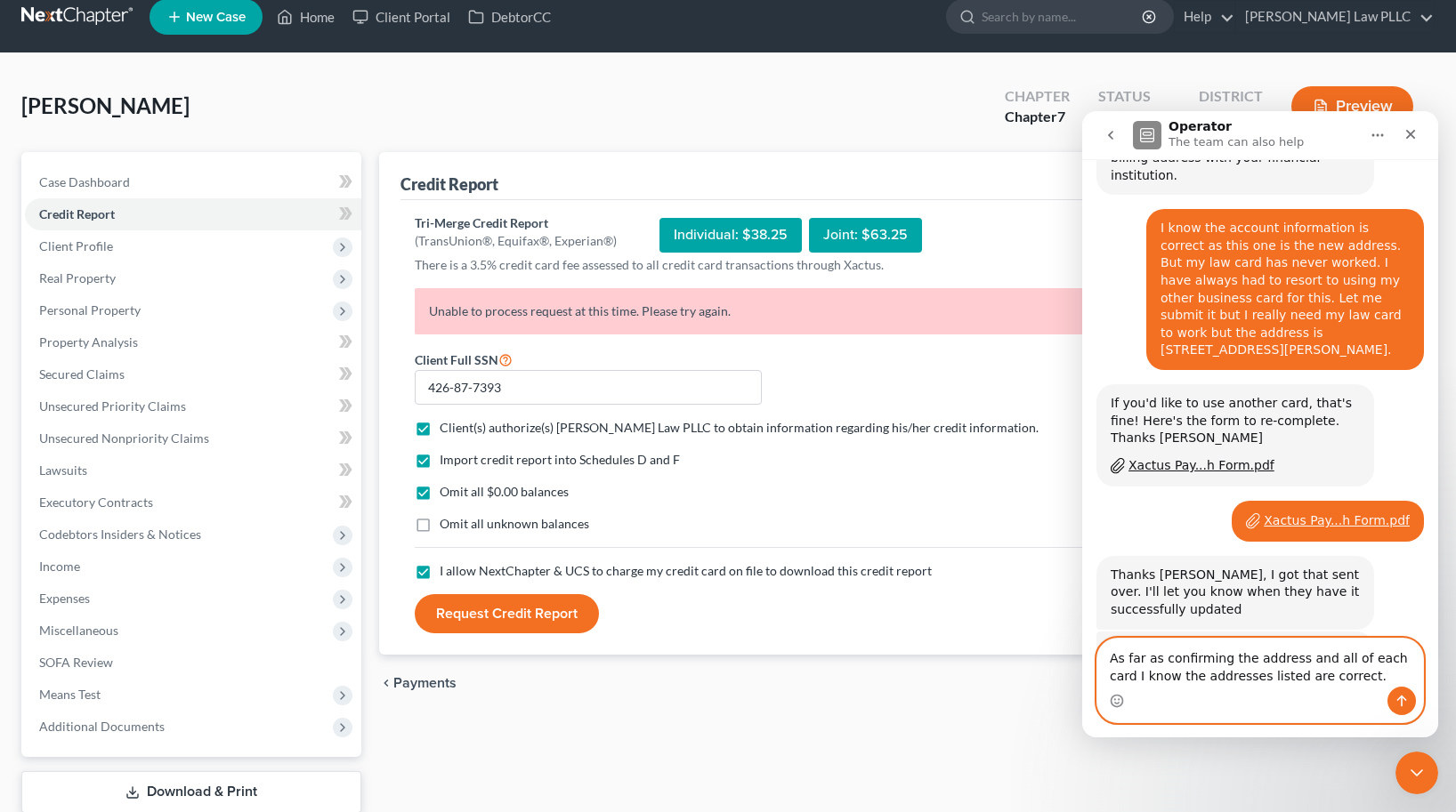
click at [1359, 676] on textarea "As far as confirming the address and all of each card I know the addresses list…" at bounding box center [1260, 663] width 325 height 48
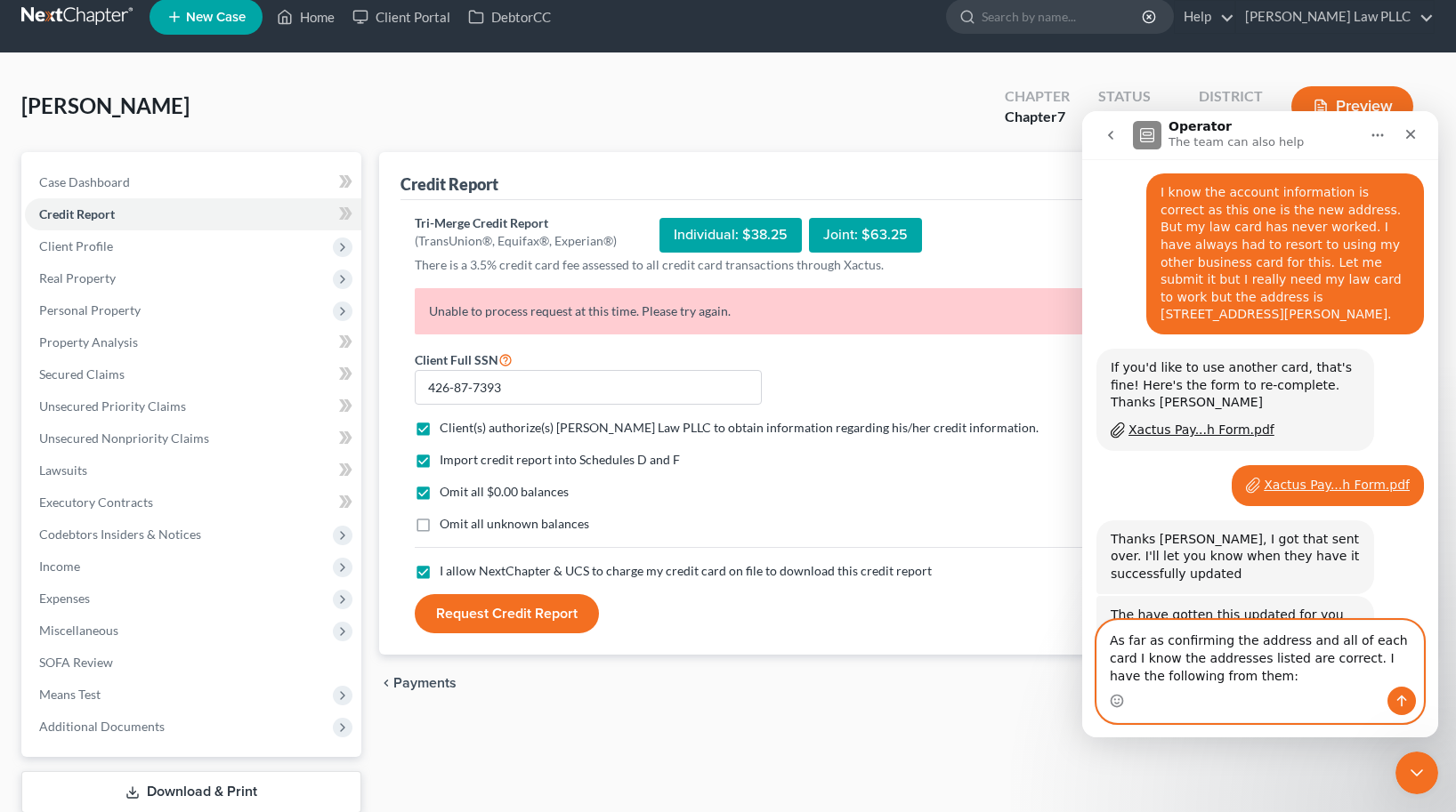
scroll to position [2518, 0]
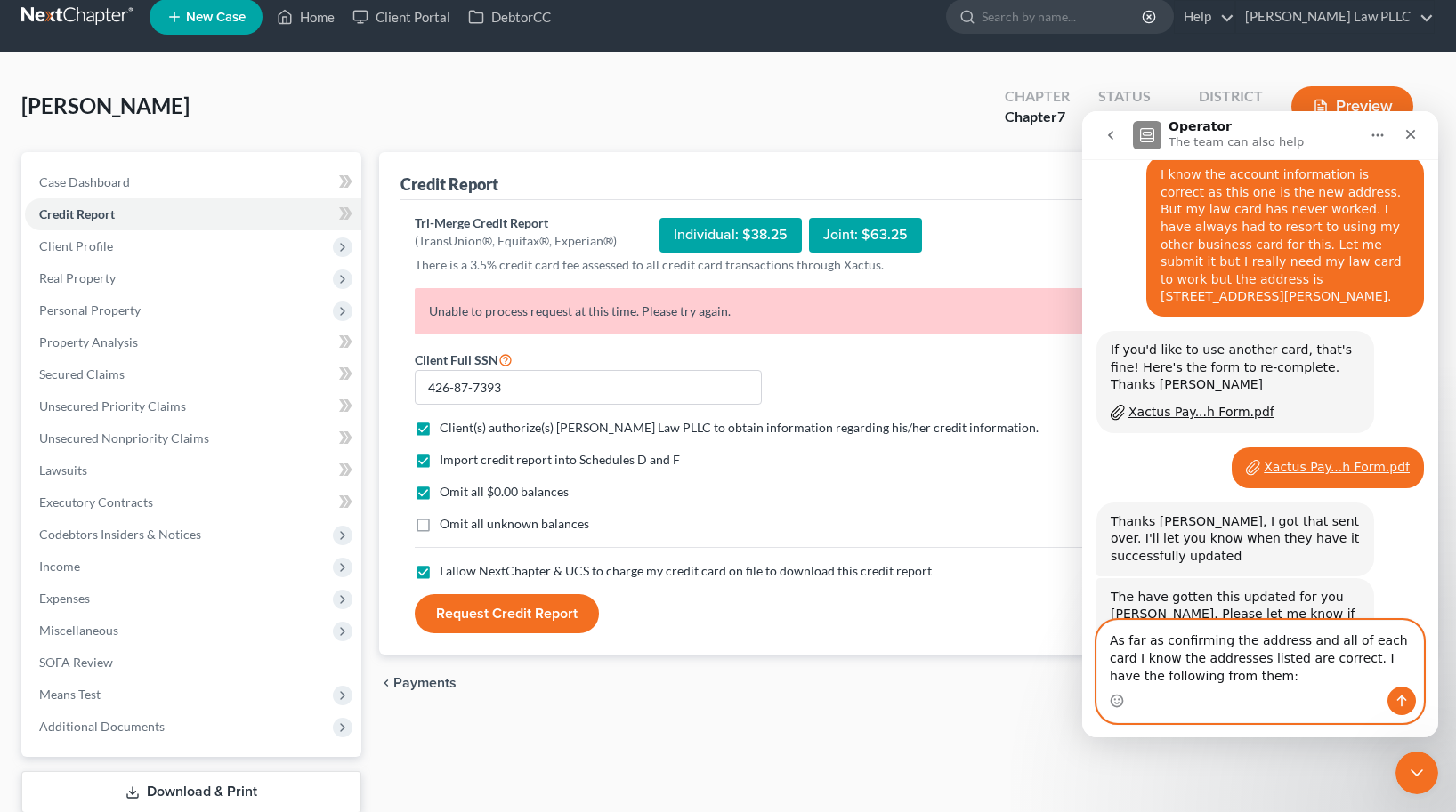
paste textarea "Sep 9 2025 Pre auth XACTUS LOC: BROOMALL PA -$37.50 Date: September 9, 2025 Sep…"
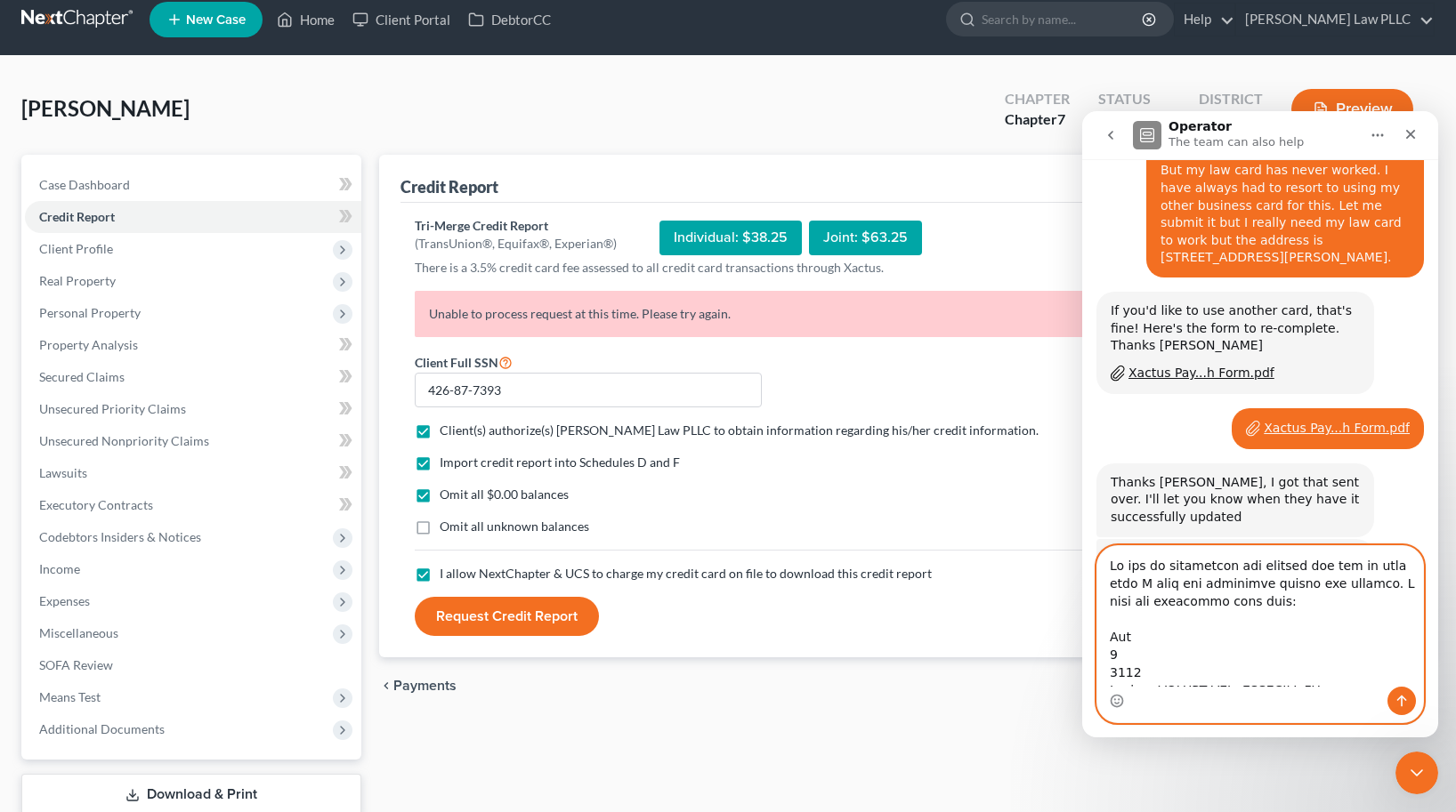
scroll to position [15, 0]
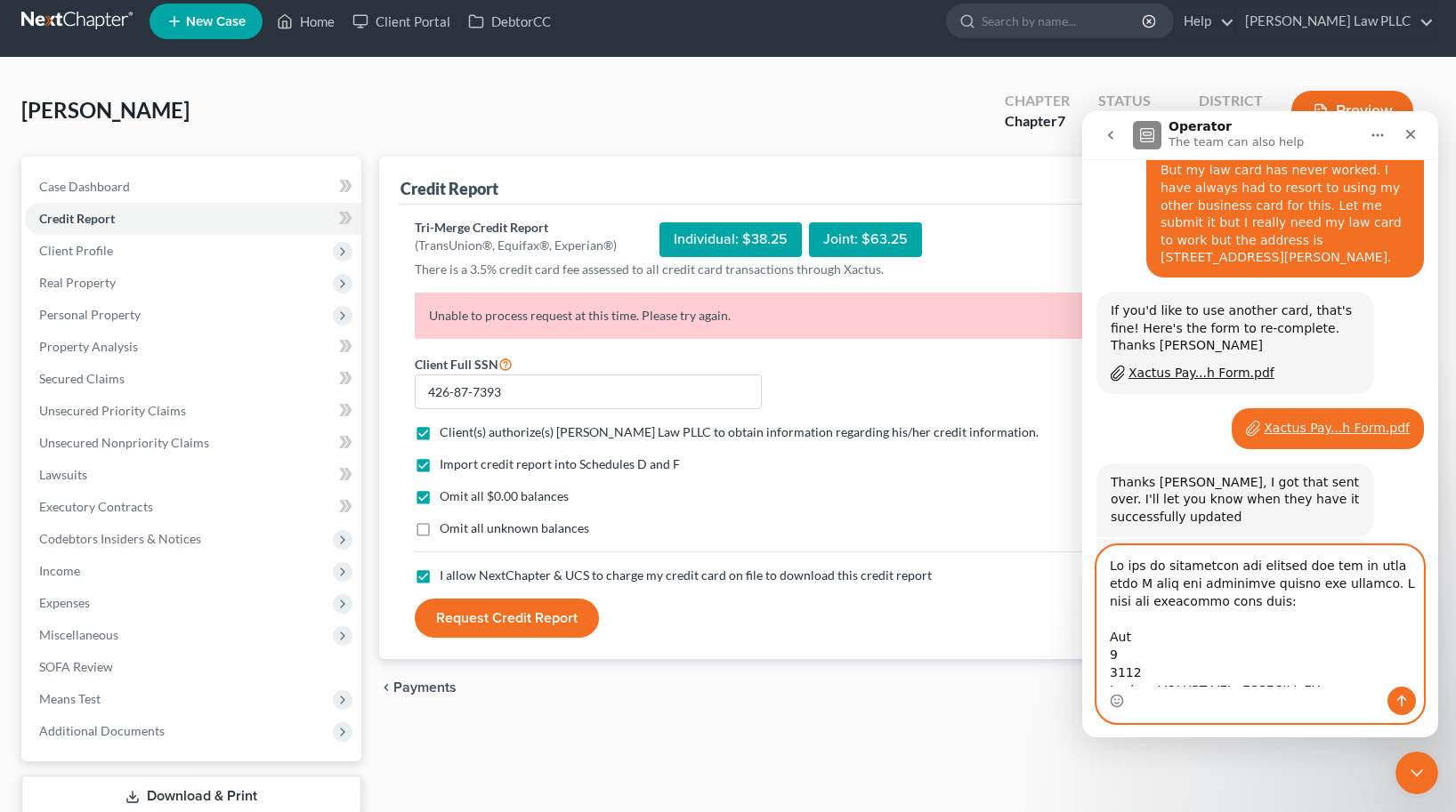
click at [1235, 601] on textarea "Message…" at bounding box center [1260, 616] width 325 height 140
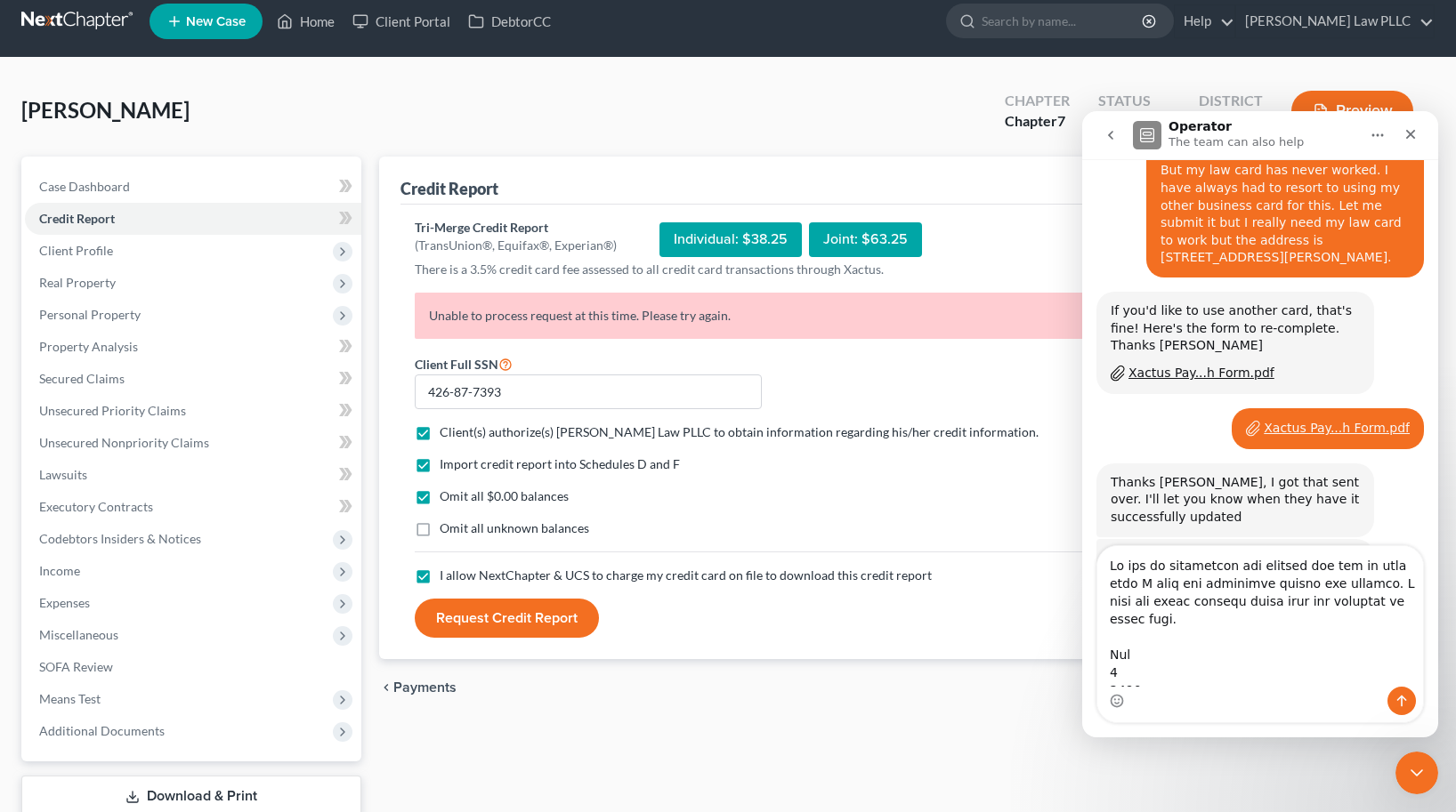
scroll to position [0, 0]
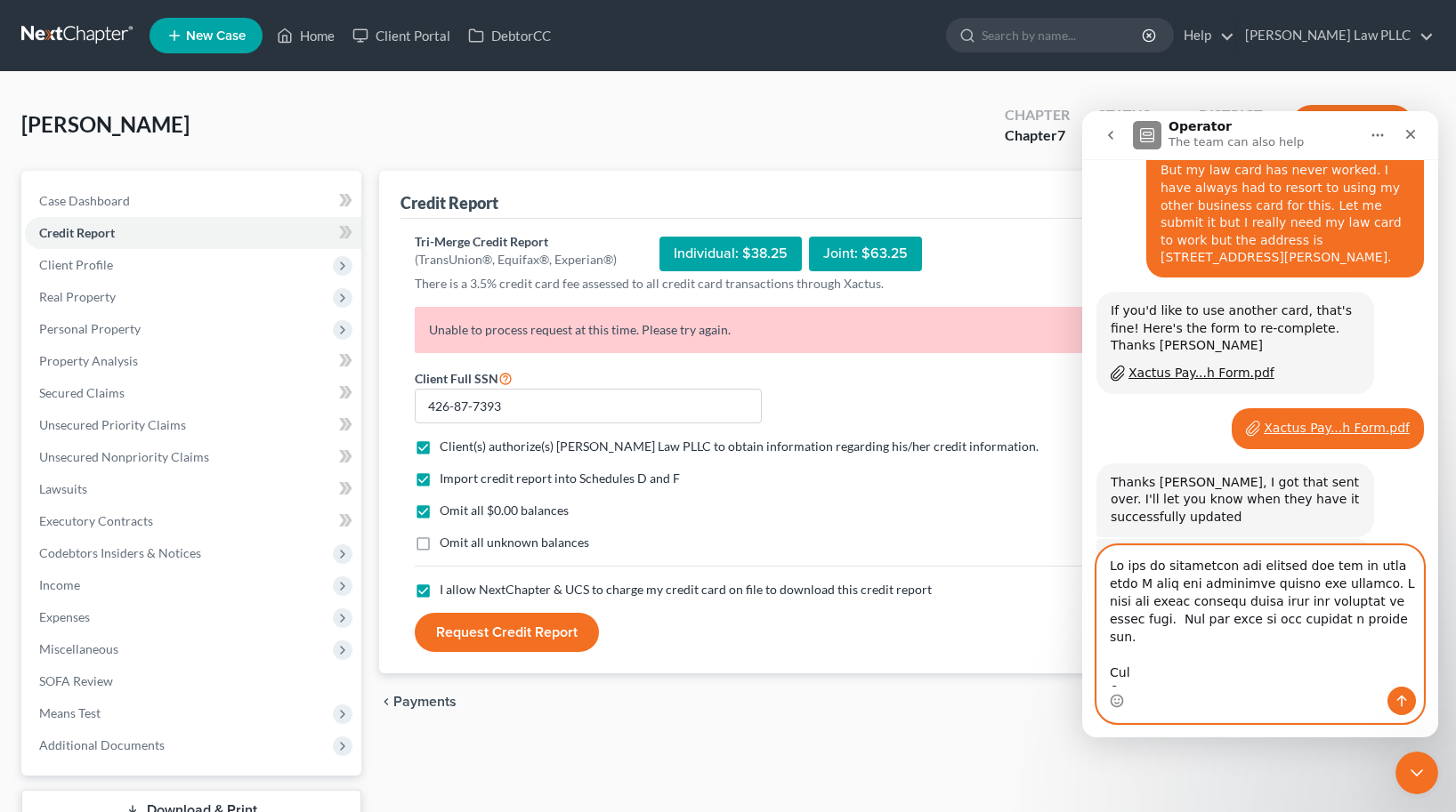
type textarea "As far as confirming the address and all of each card I know the addresses list…"
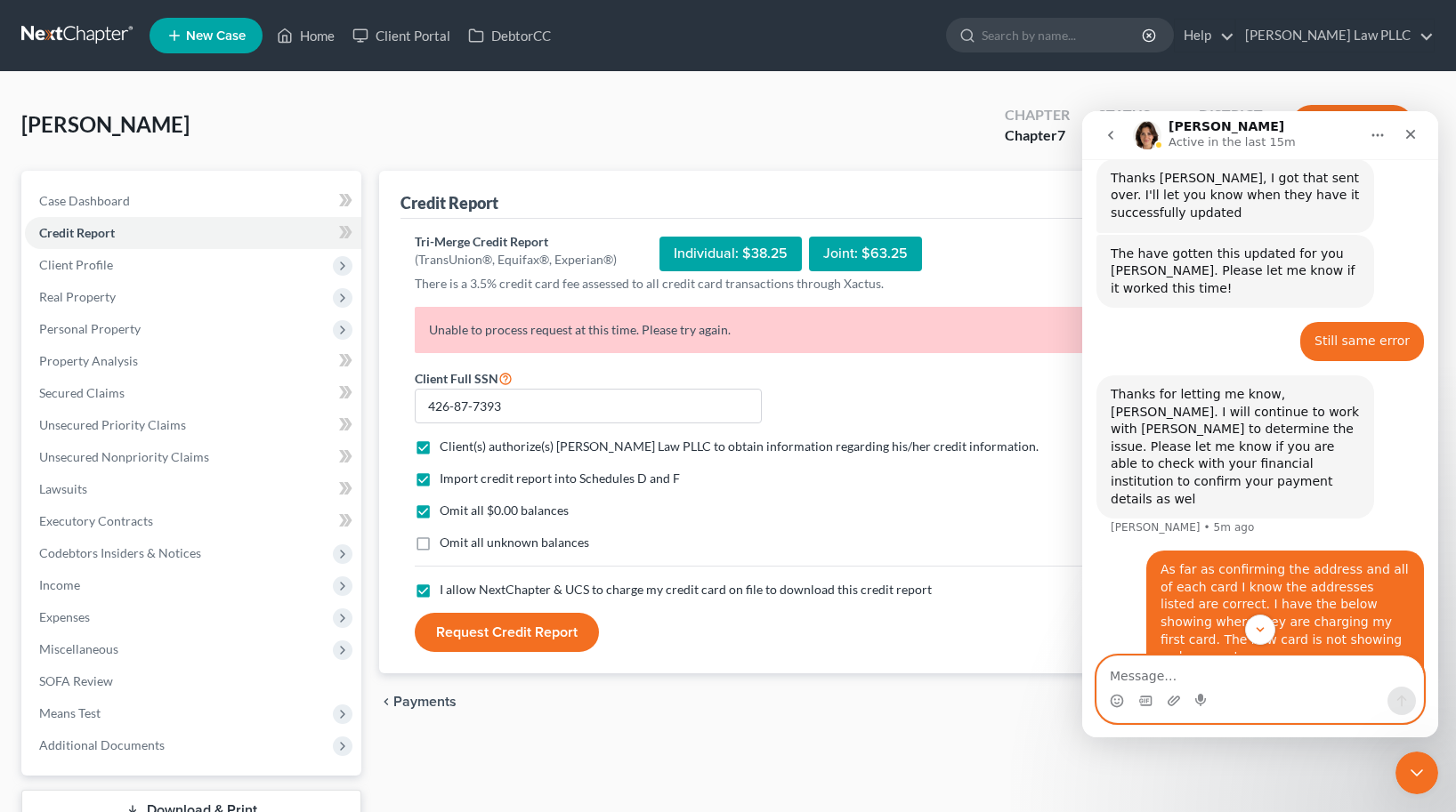
scroll to position [2847, 0]
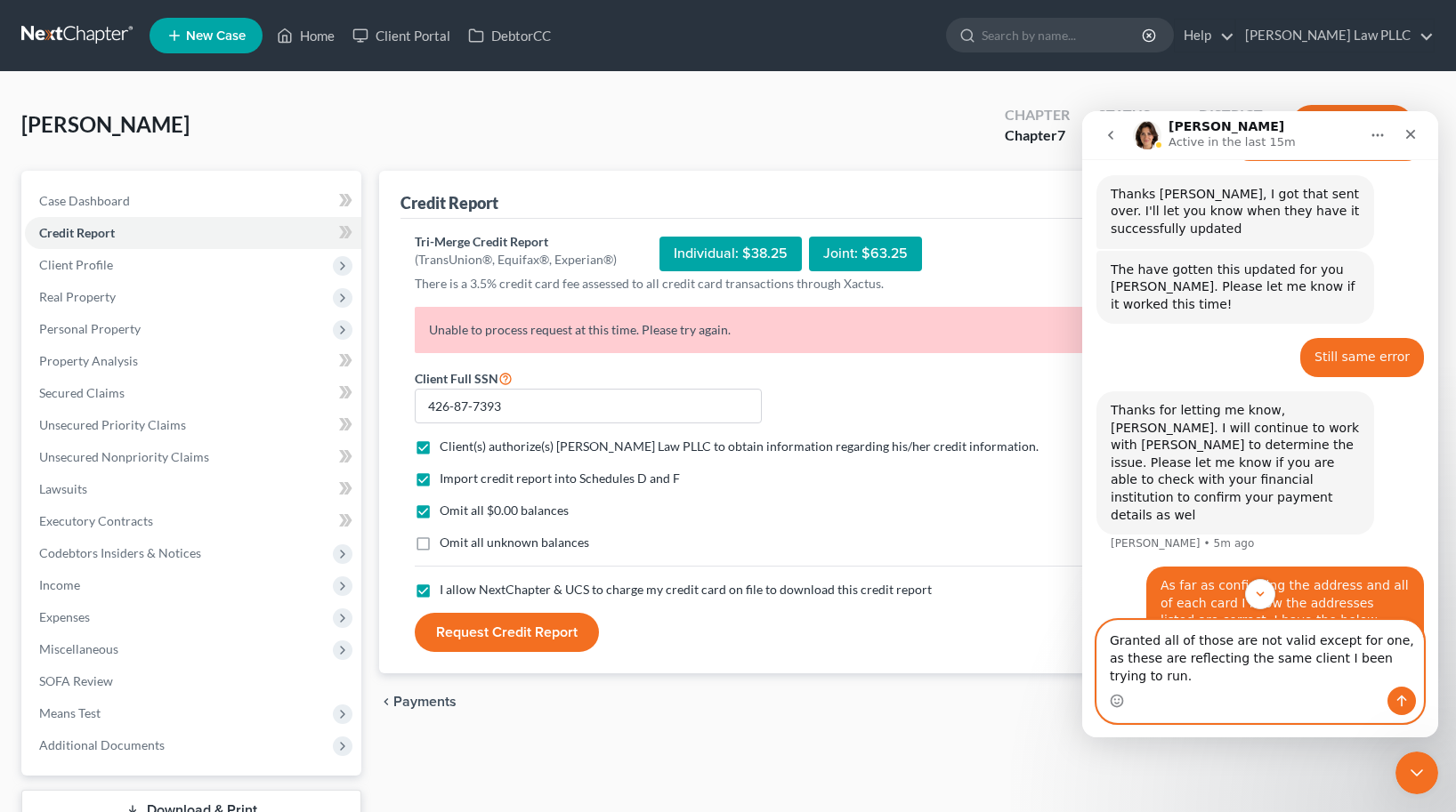
type textarea "Granted all of those are not valid except for one, as these are reflecting the …"
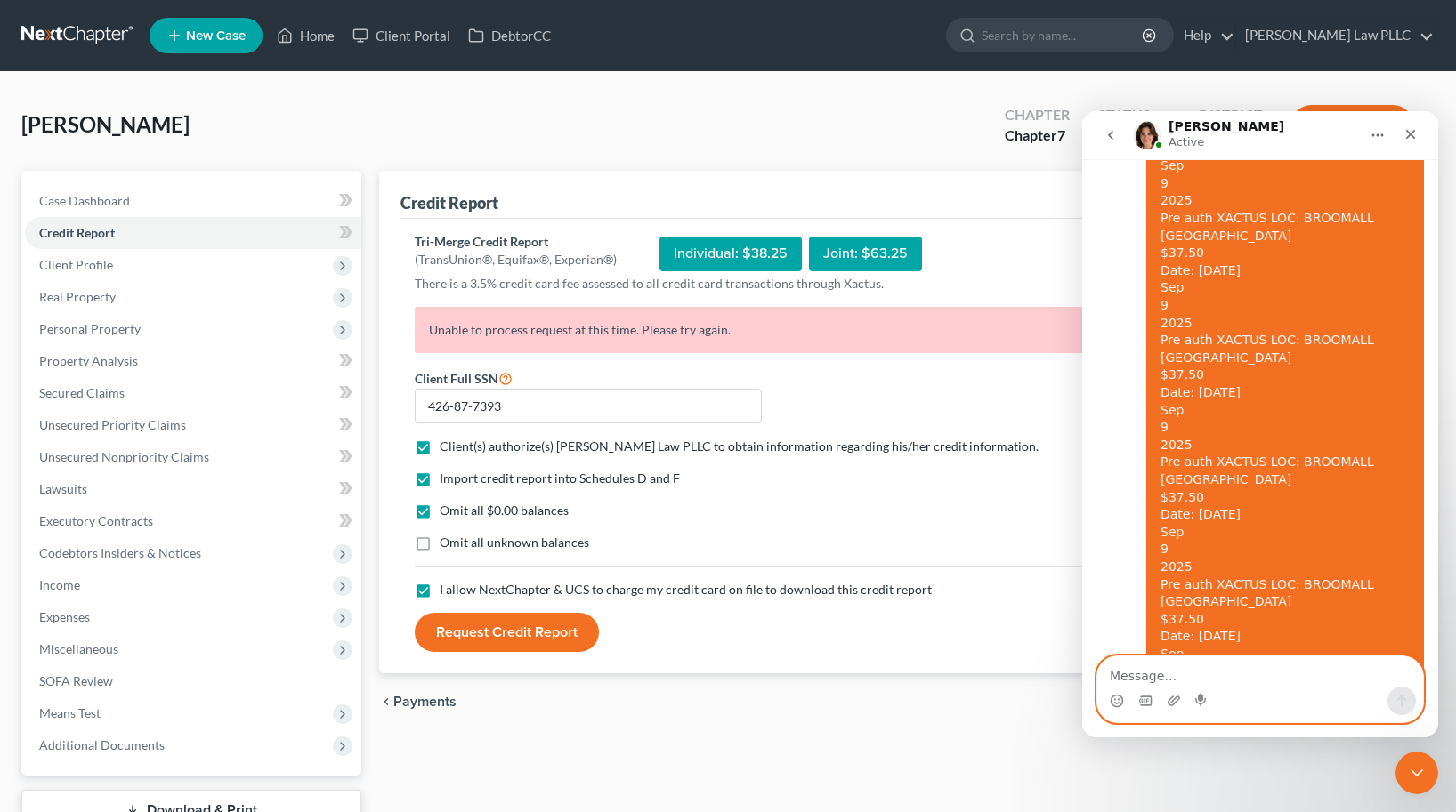
scroll to position [4591, 0]
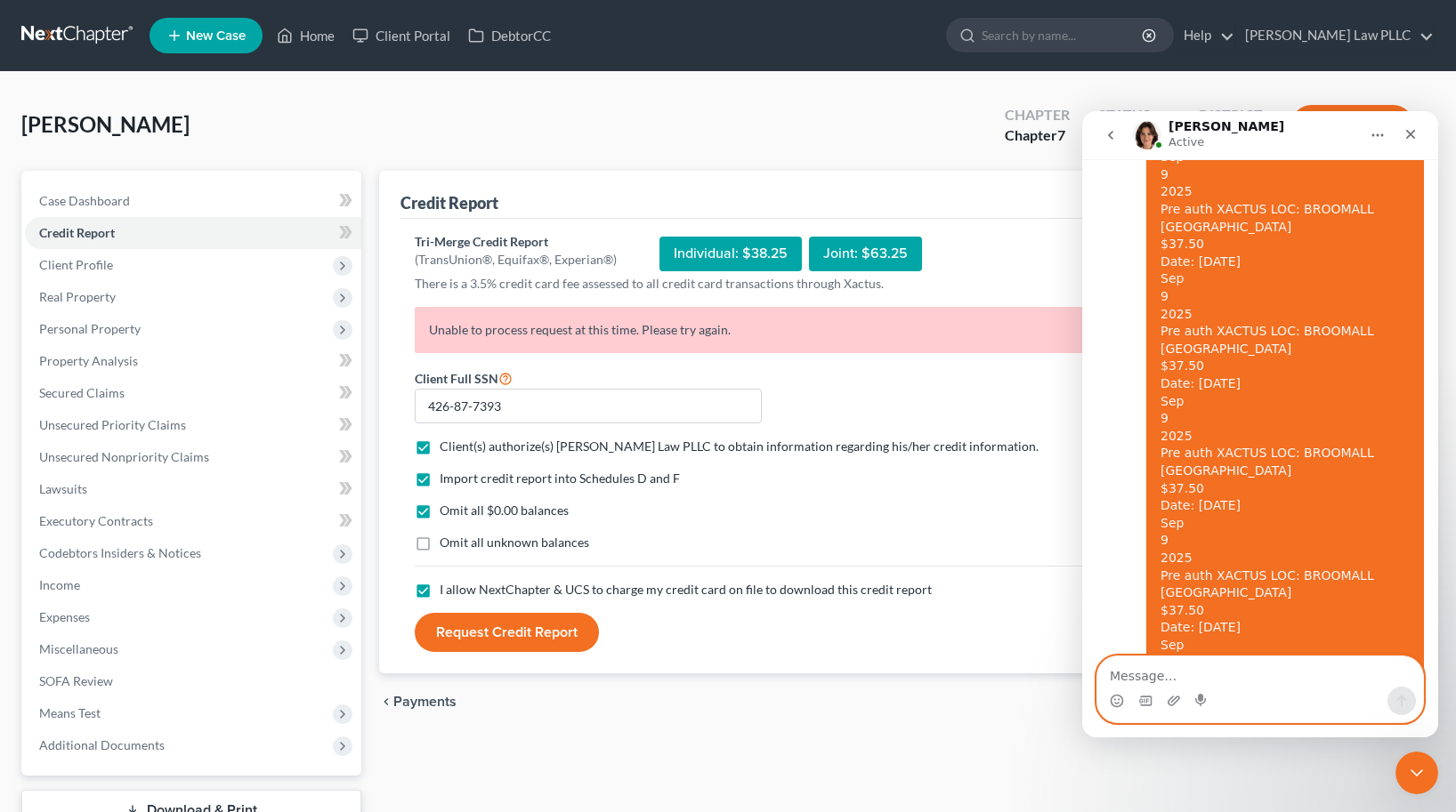
click at [1249, 676] on textarea "Message…" at bounding box center [1260, 671] width 325 height 30
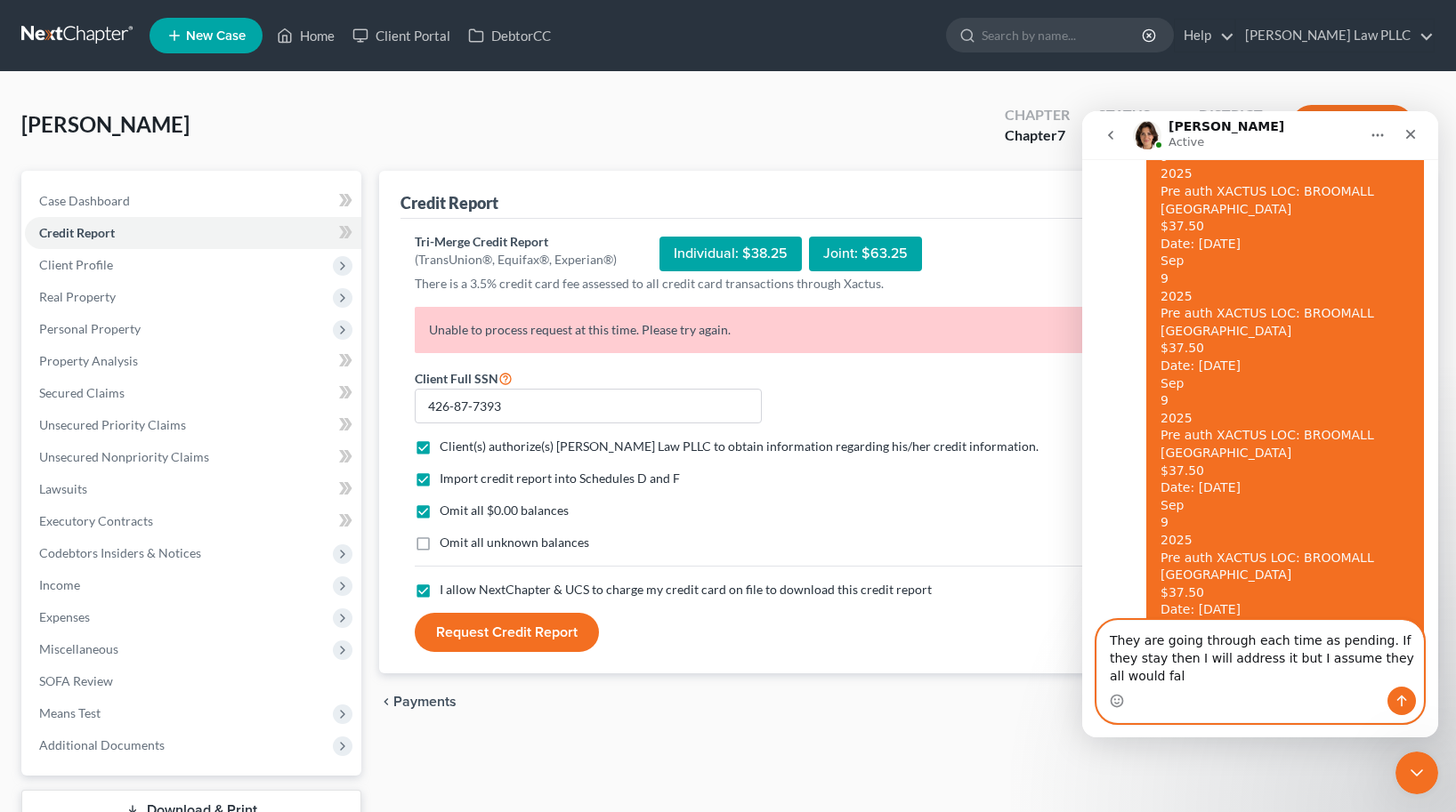
scroll to position [4626, 0]
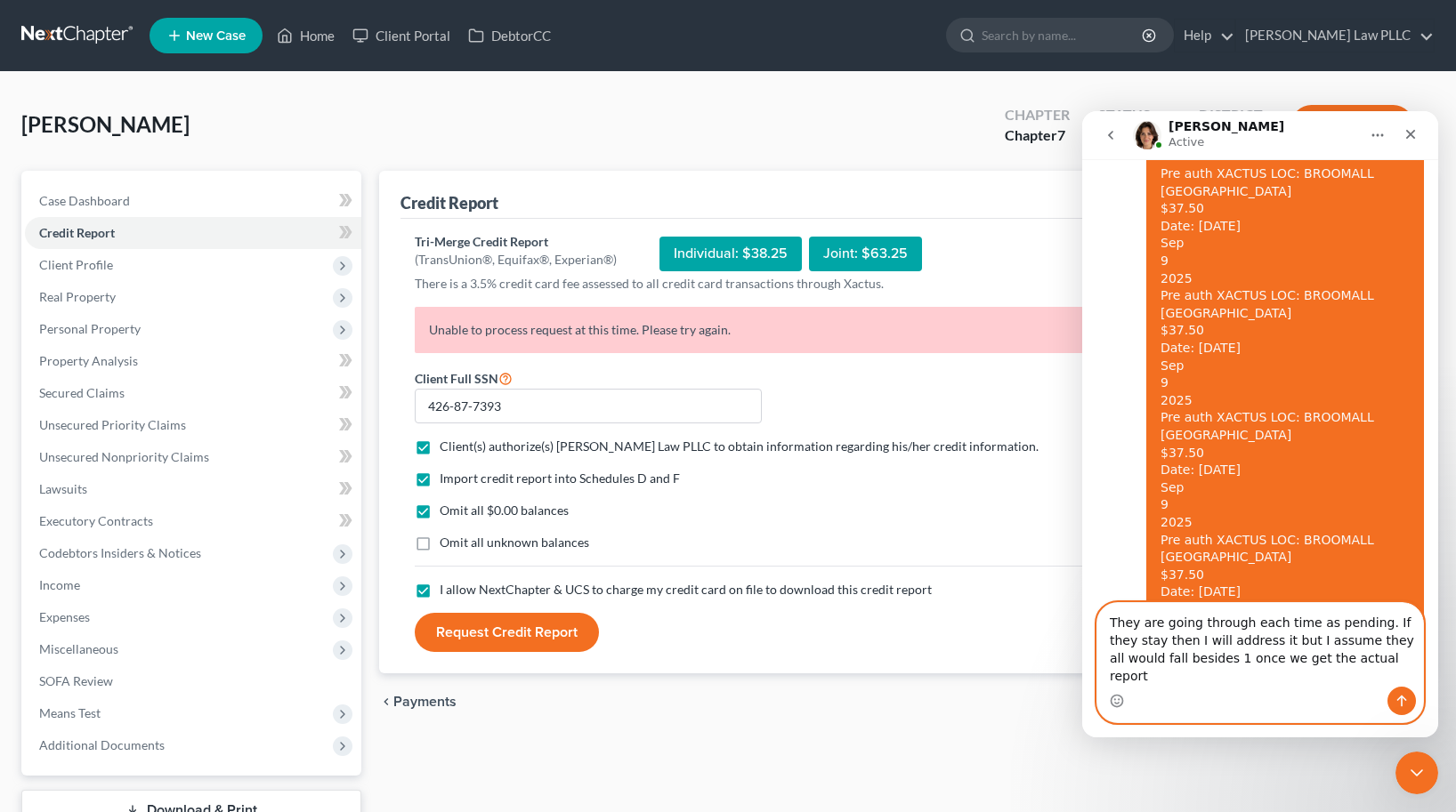
type textarea "They are going through each time as pending. If they stay then I will address i…"
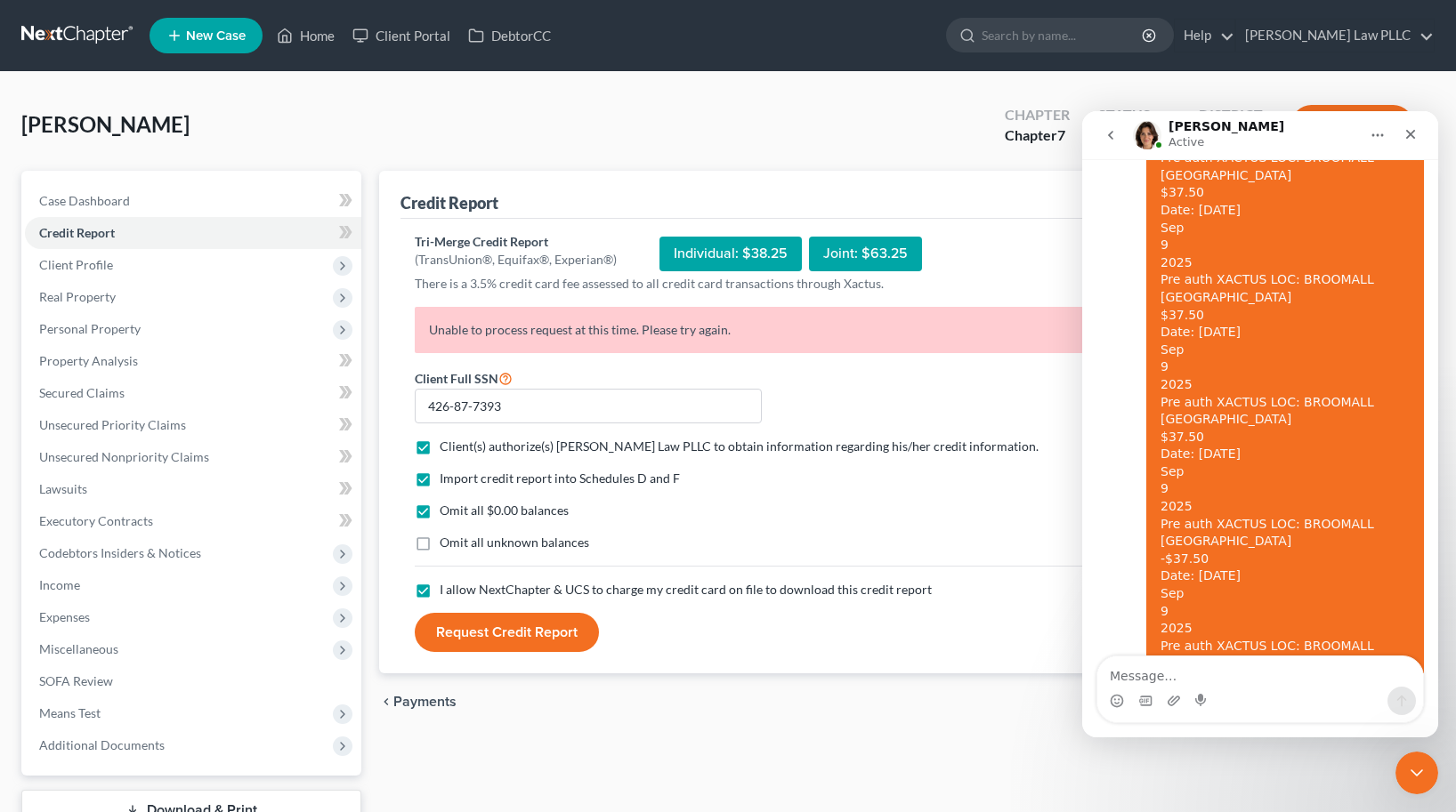
scroll to position [4783, 0]
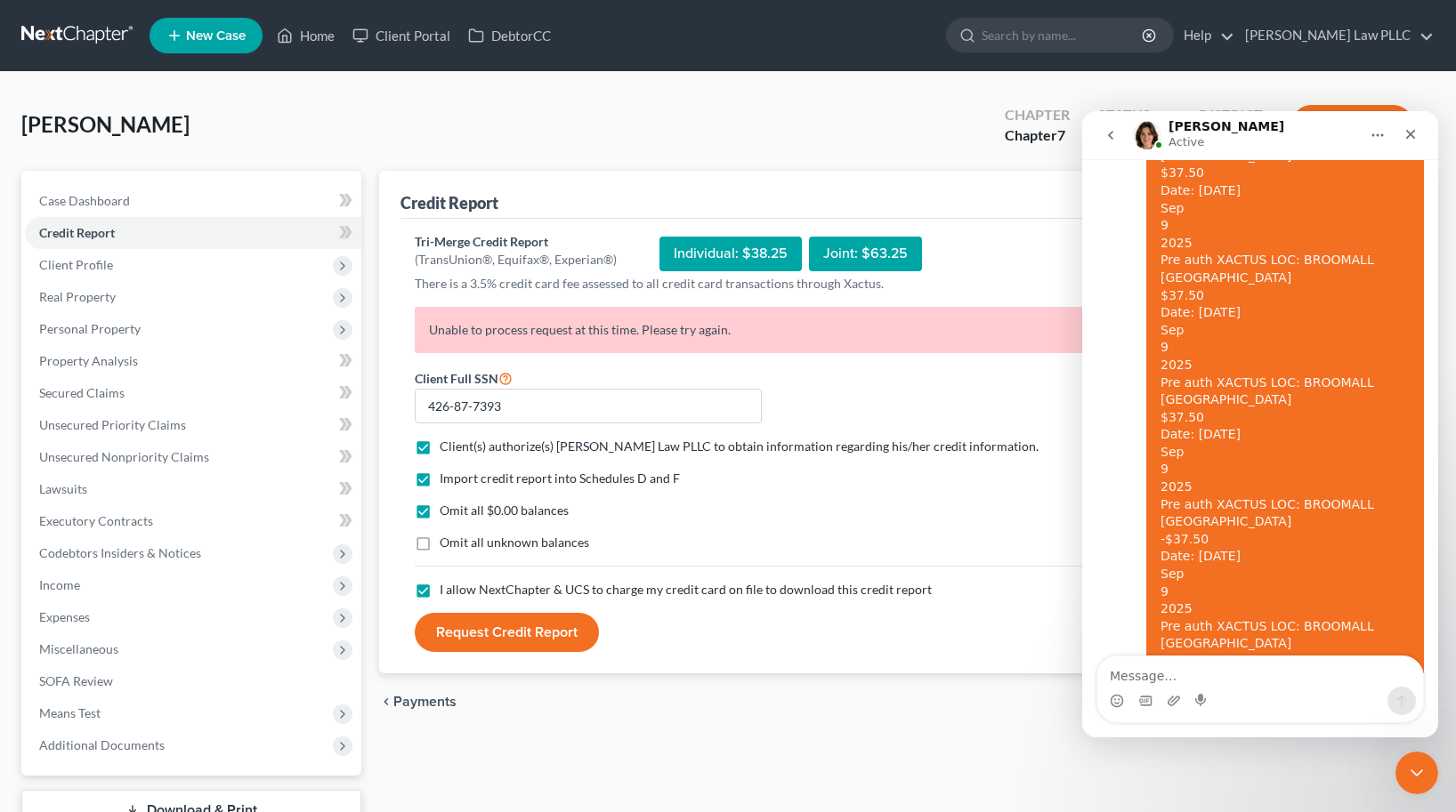
click at [872, 395] on form "Client Full SSN * 426-87-7393 Client(s) authorize(s) Longmire Law PLLC to obtai…" at bounding box center [771, 510] width 730 height 286
